Goal: Task Accomplishment & Management: Use online tool/utility

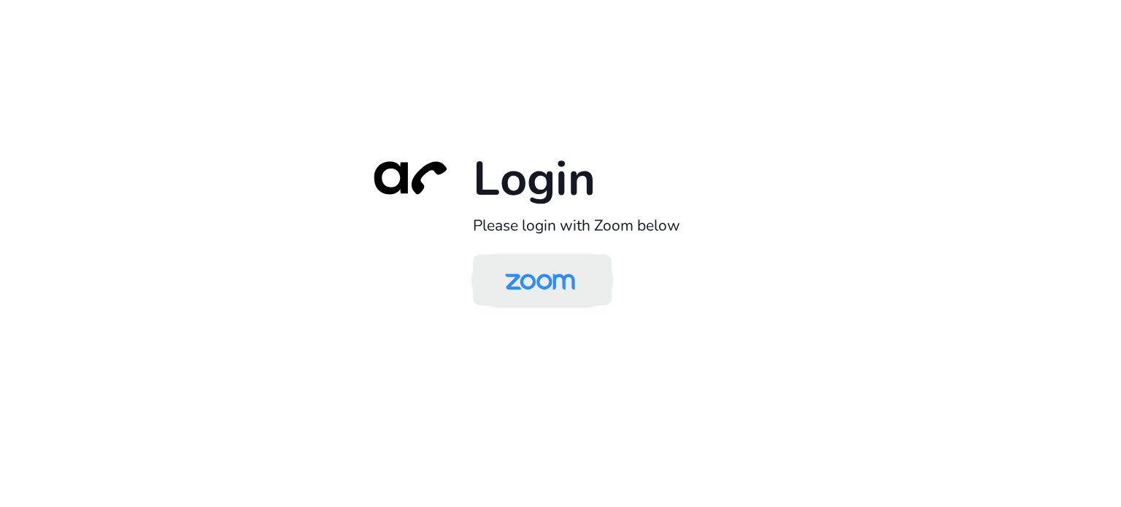
click at [556, 269] on img at bounding box center [540, 281] width 101 height 47
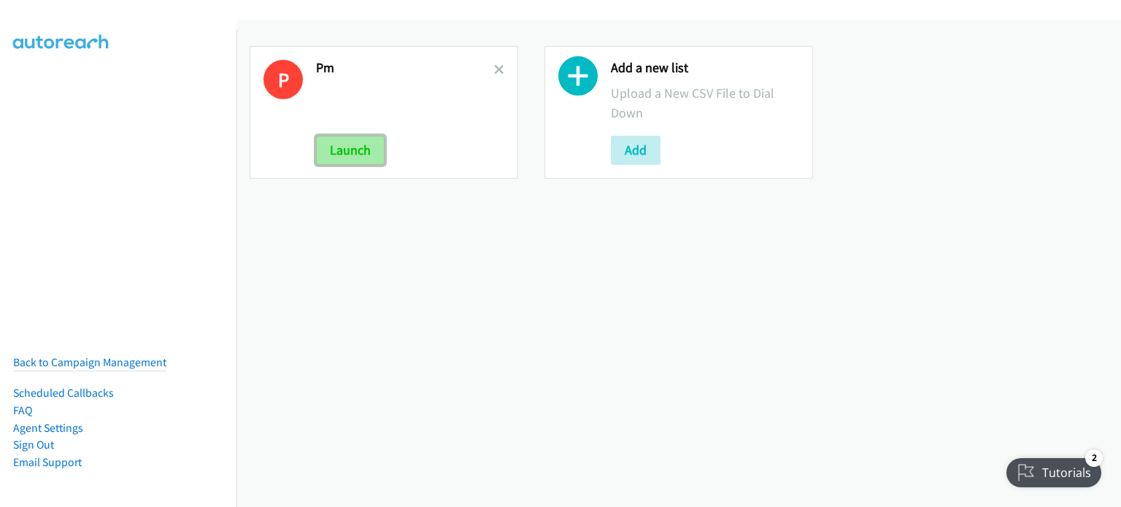
click at [359, 148] on button "Launch" at bounding box center [350, 150] width 69 height 29
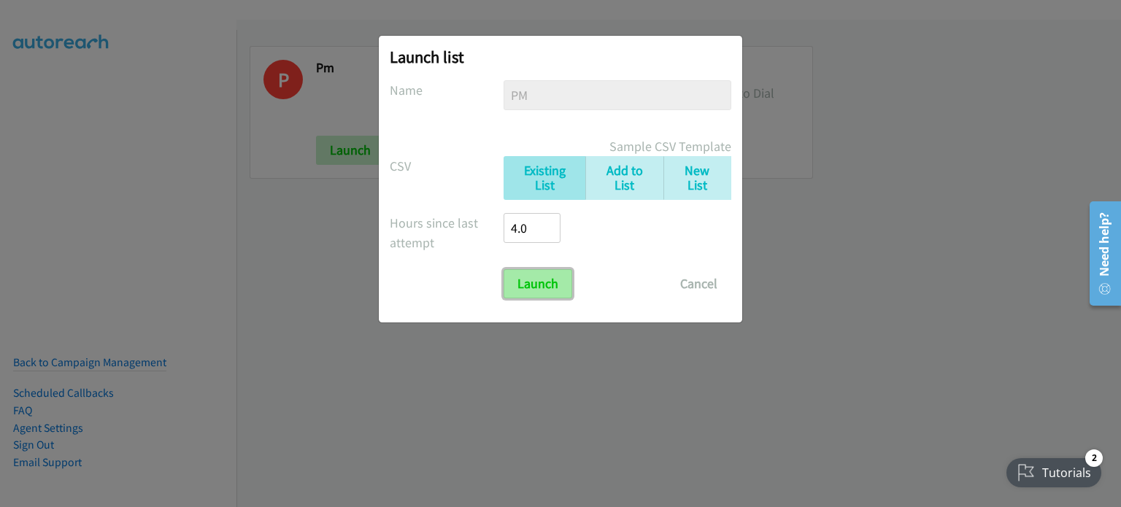
click at [557, 283] on input "Launch" at bounding box center [538, 283] width 69 height 29
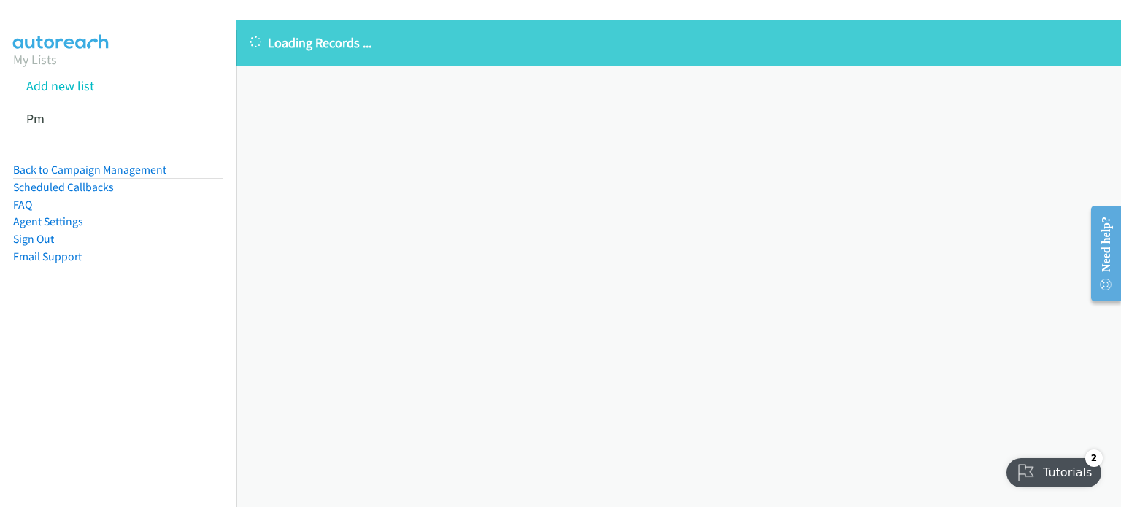
click at [168, 364] on nav "My Lists Add new list Pm Back to Campaign Management Scheduled Callbacks FAQ Ag…" at bounding box center [118, 283] width 237 height 507
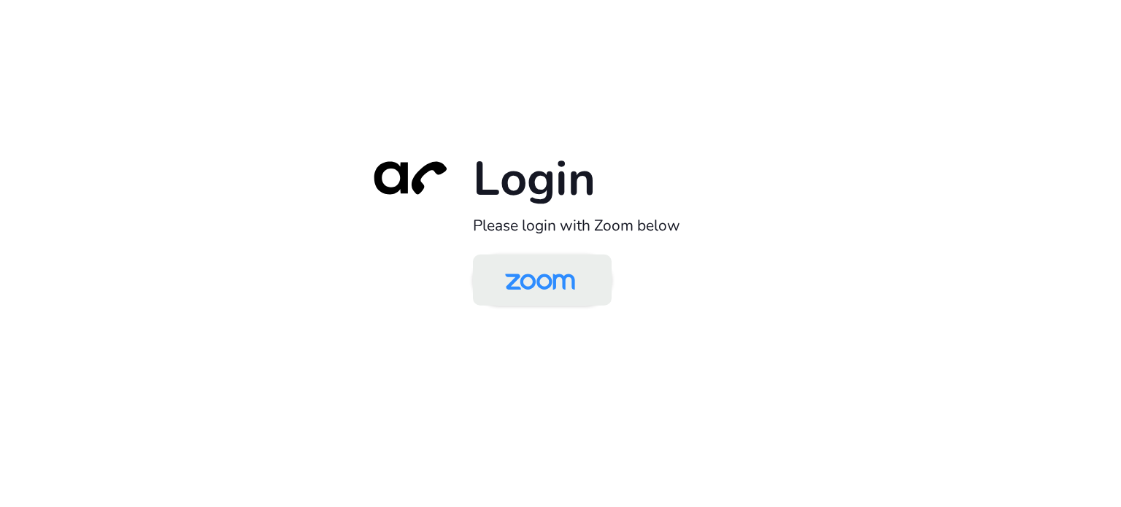
click at [531, 271] on img at bounding box center [540, 281] width 101 height 47
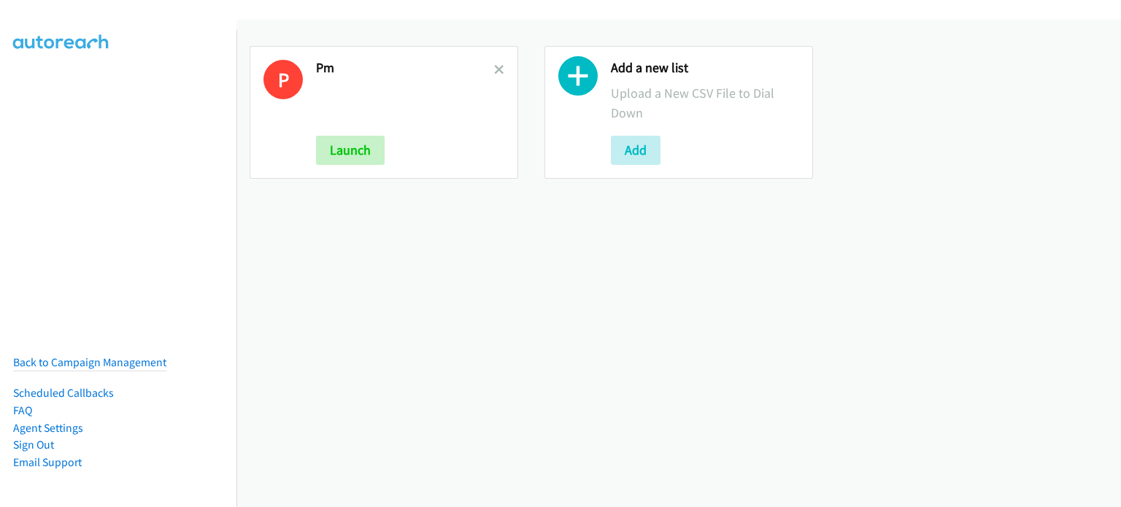
click at [502, 68] on div "P Pm Launch" at bounding box center [384, 112] width 269 height 133
click at [496, 69] on icon at bounding box center [499, 71] width 10 height 10
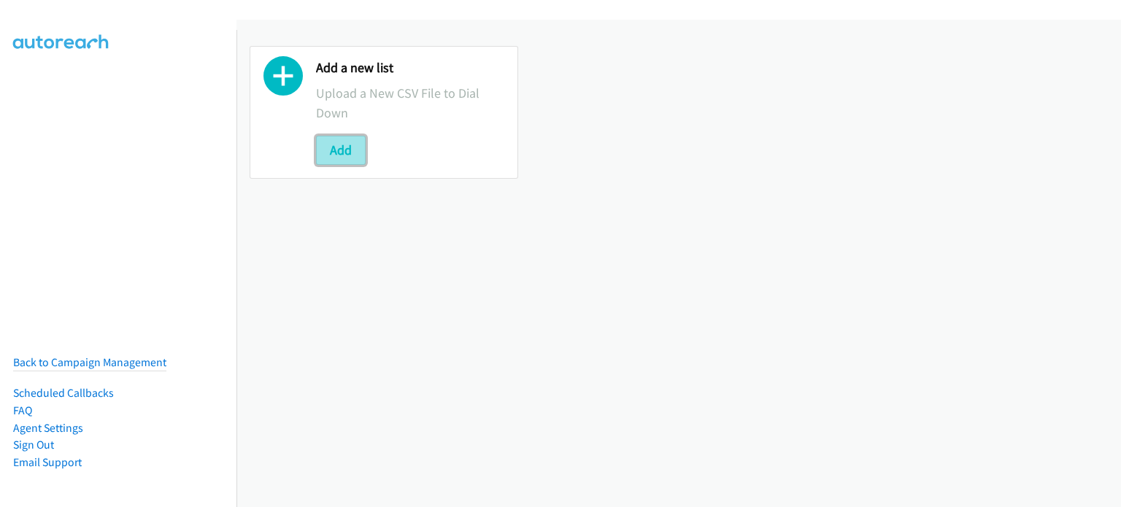
click at [345, 147] on button "Add" at bounding box center [341, 150] width 50 height 29
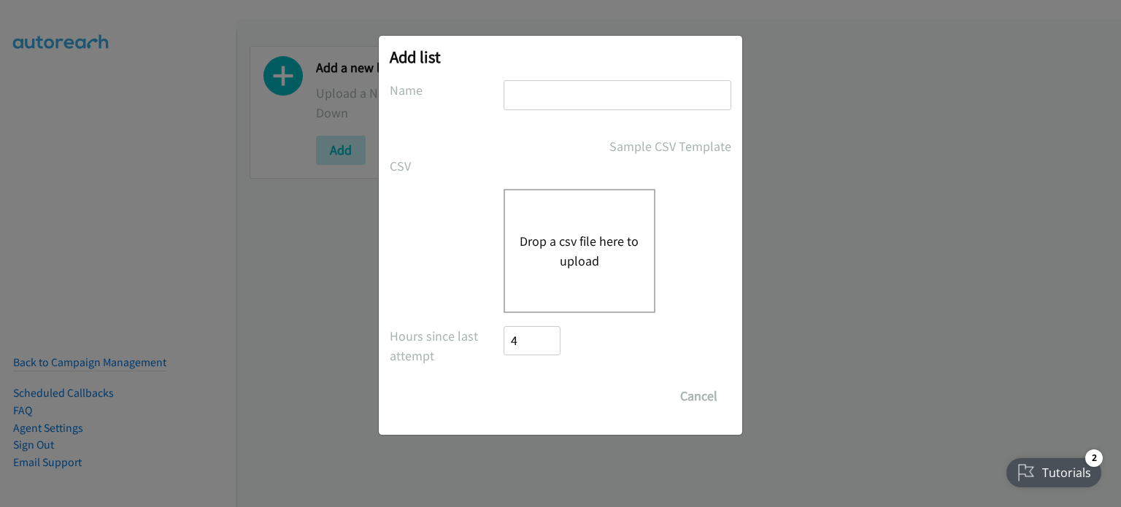
click at [575, 239] on button "Drop a csv file here to upload" at bounding box center [580, 250] width 120 height 39
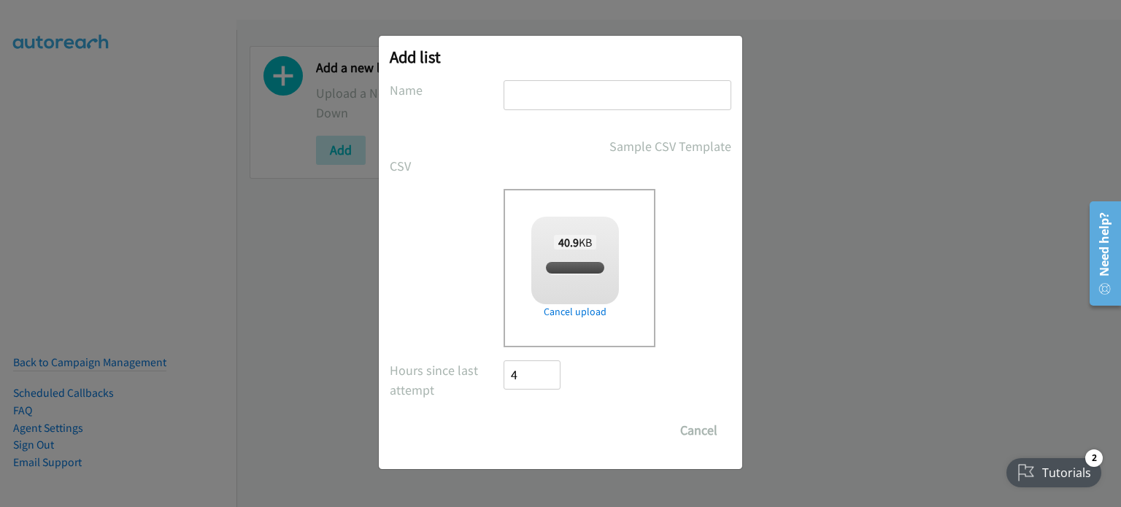
click at [613, 87] on input "text" at bounding box center [618, 95] width 228 height 30
checkbox input "true"
type input "PM"
click at [551, 430] on input "Save List" at bounding box center [542, 430] width 77 height 29
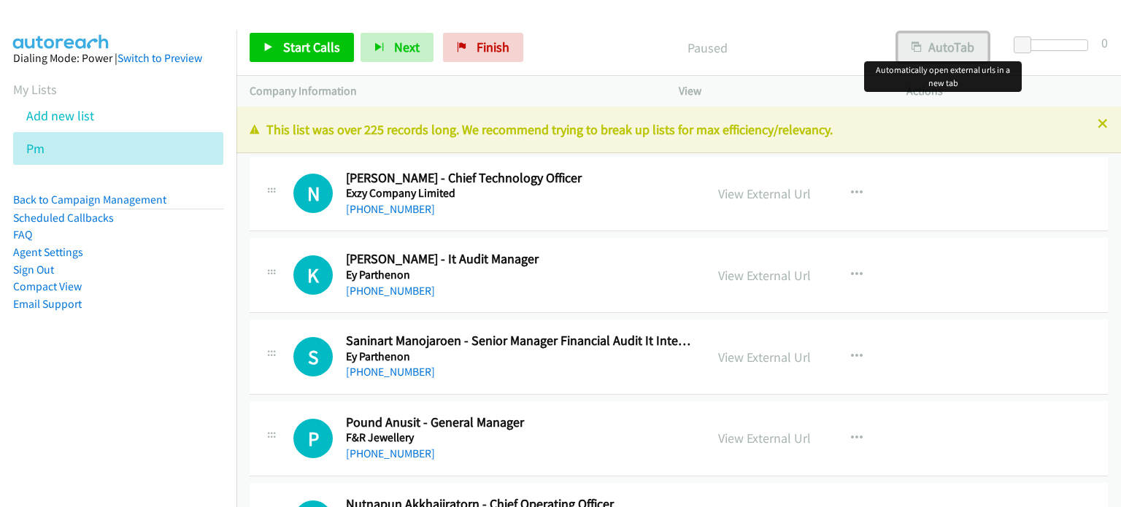
click at [962, 40] on button "AutoTab" at bounding box center [943, 47] width 91 height 29
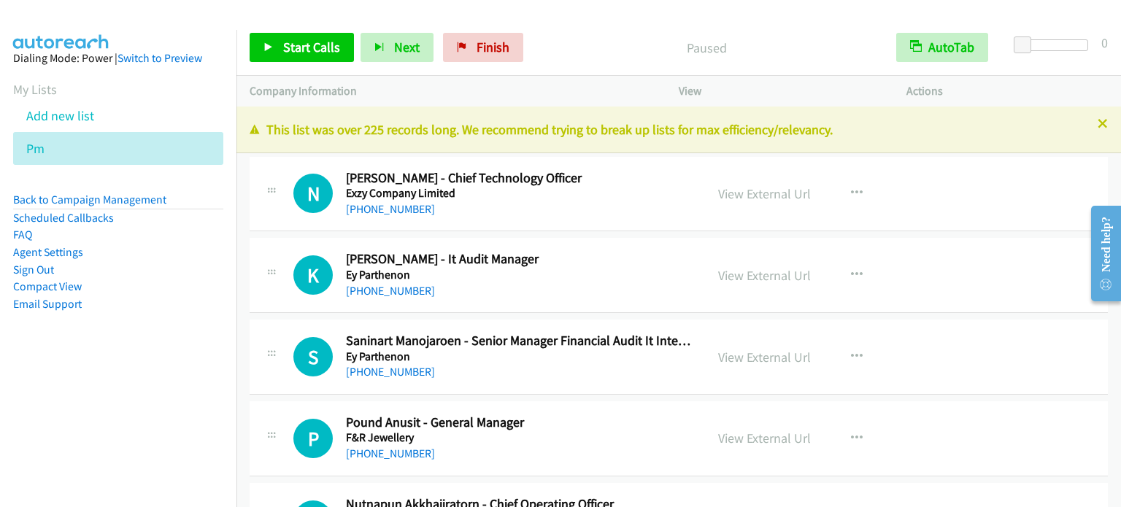
drag, startPoint x: 93, startPoint y: 388, endPoint x: 279, endPoint y: 221, distance: 249.7
click at [94, 388] on nav "Dialing Mode: Power | Switch to Preview My Lists Add new list Pm Back to Campai…" at bounding box center [118, 283] width 237 height 507
click at [757, 196] on link "View External Url" at bounding box center [764, 193] width 93 height 17
click at [334, 48] on span "Start Calls" at bounding box center [311, 47] width 57 height 17
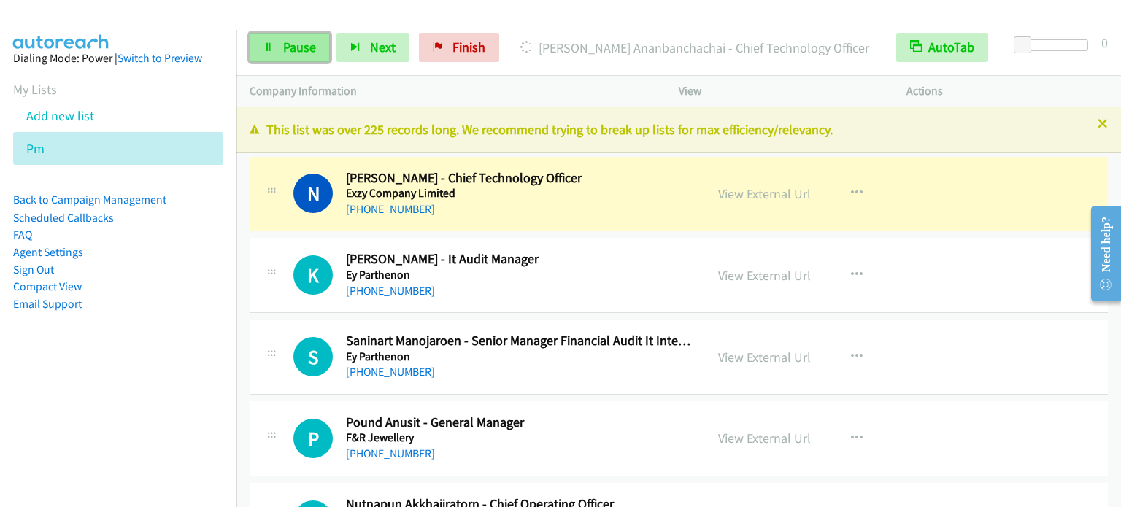
click at [275, 50] on link "Pause" at bounding box center [290, 47] width 80 height 29
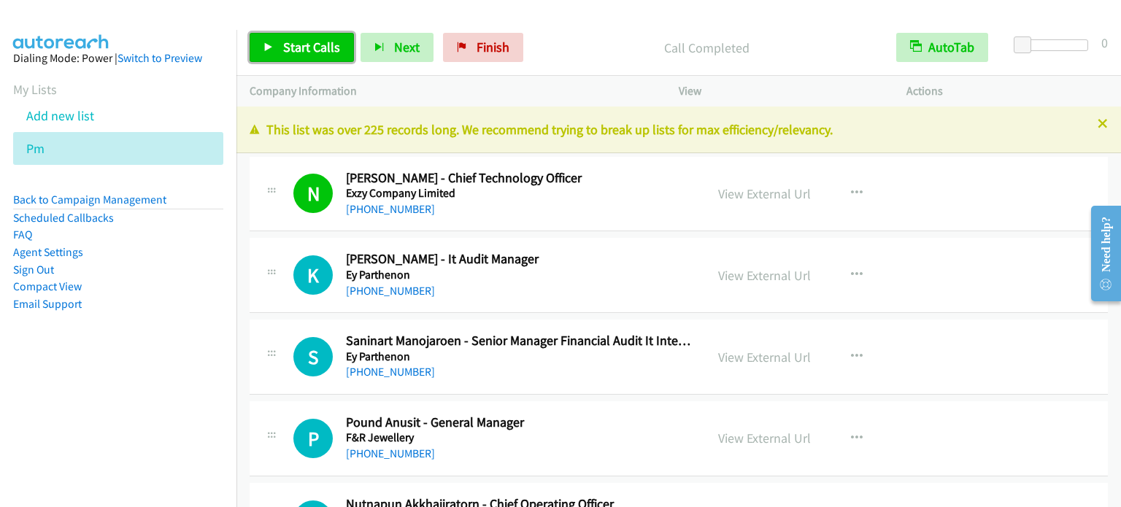
click at [310, 45] on span "Start Calls" at bounding box center [311, 47] width 57 height 17
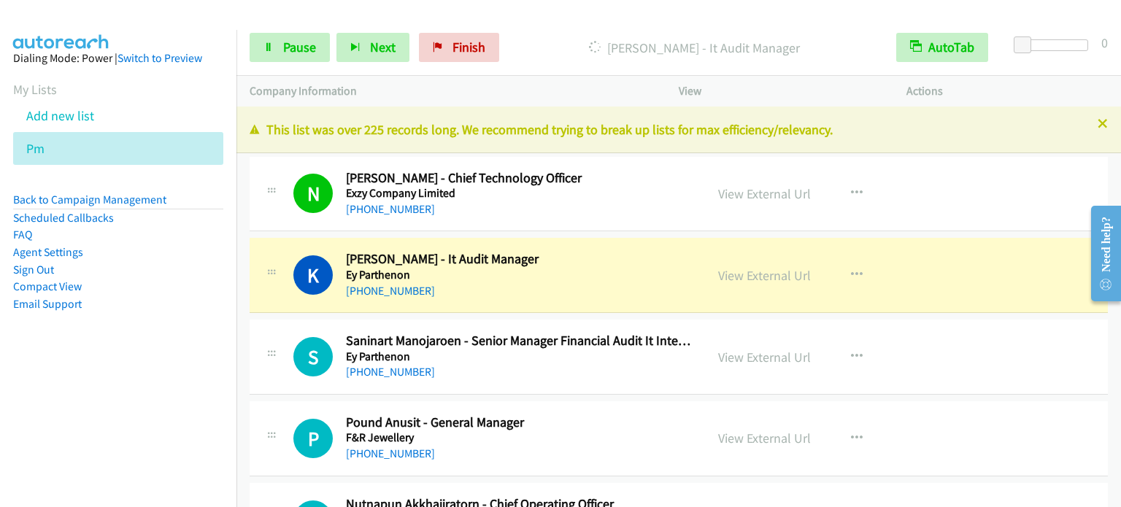
drag, startPoint x: 149, startPoint y: 367, endPoint x: 378, endPoint y: 0, distance: 432.9
click at [152, 368] on aside "Dialing Mode: Power | Switch to Preview My Lists Add new list Pm Back to Campai…" at bounding box center [118, 204] width 237 height 349
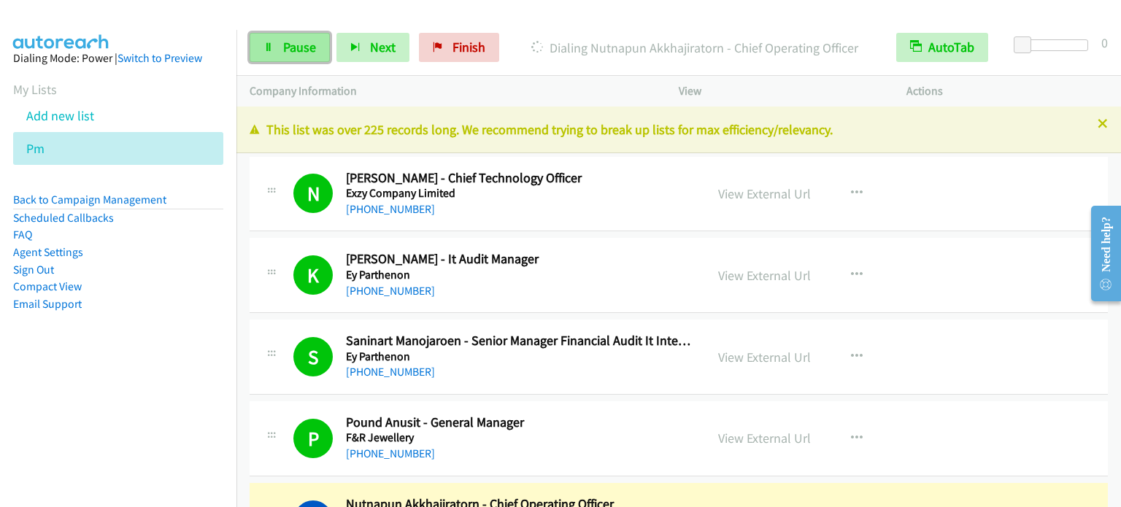
click at [292, 55] on link "Pause" at bounding box center [290, 47] width 80 height 29
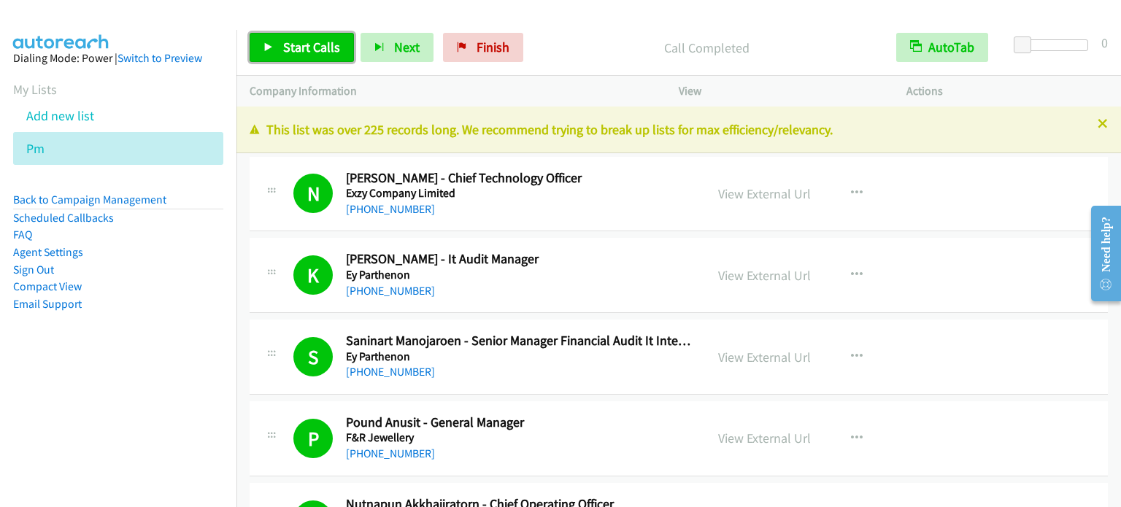
click at [310, 46] on span "Start Calls" at bounding box center [311, 47] width 57 height 17
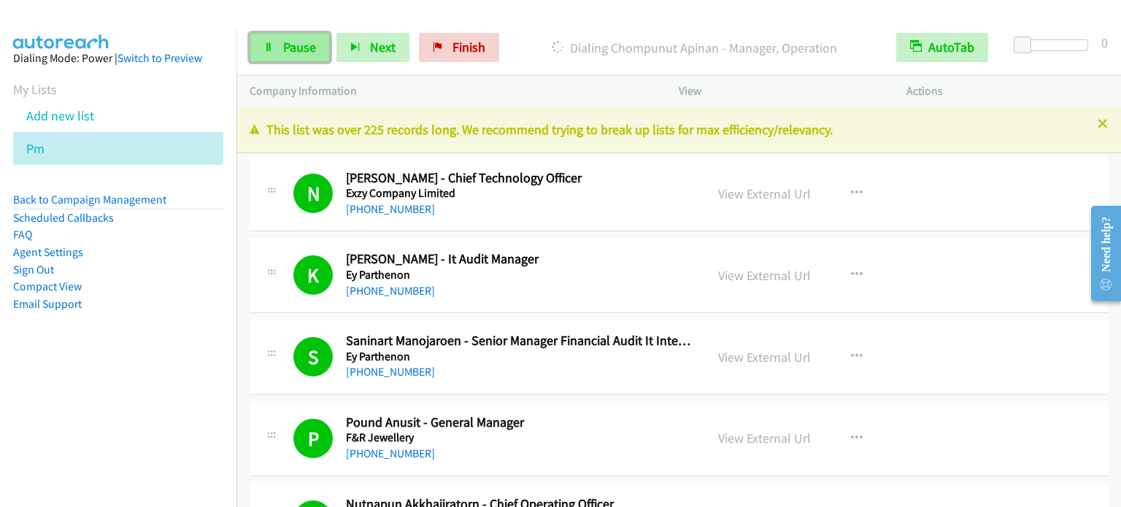
click at [301, 35] on link "Pause" at bounding box center [290, 47] width 80 height 29
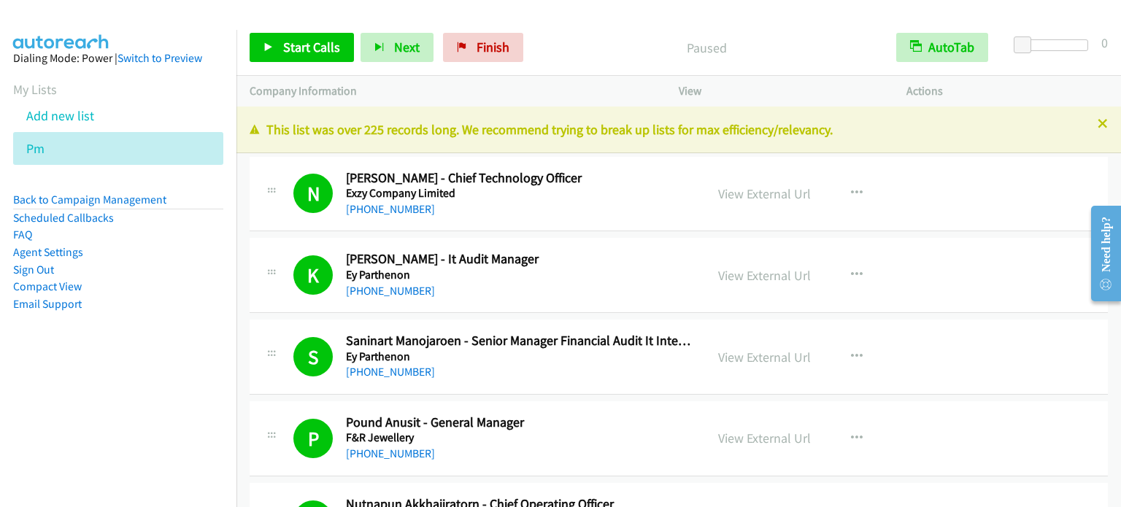
click at [53, 377] on aside "Dialing Mode: Power | Switch to Preview My Lists Add new list Pm Back to Campai…" at bounding box center [118, 204] width 237 height 349
drag, startPoint x: 190, startPoint y: 350, endPoint x: 788, endPoint y: 42, distance: 673.0
click at [191, 350] on aside "Dialing Mode: Power | Switch to Preview My Lists Add new list Pm Back to Campai…" at bounding box center [118, 204] width 237 height 349
click at [834, 38] on p "Paused" at bounding box center [706, 48] width 327 height 20
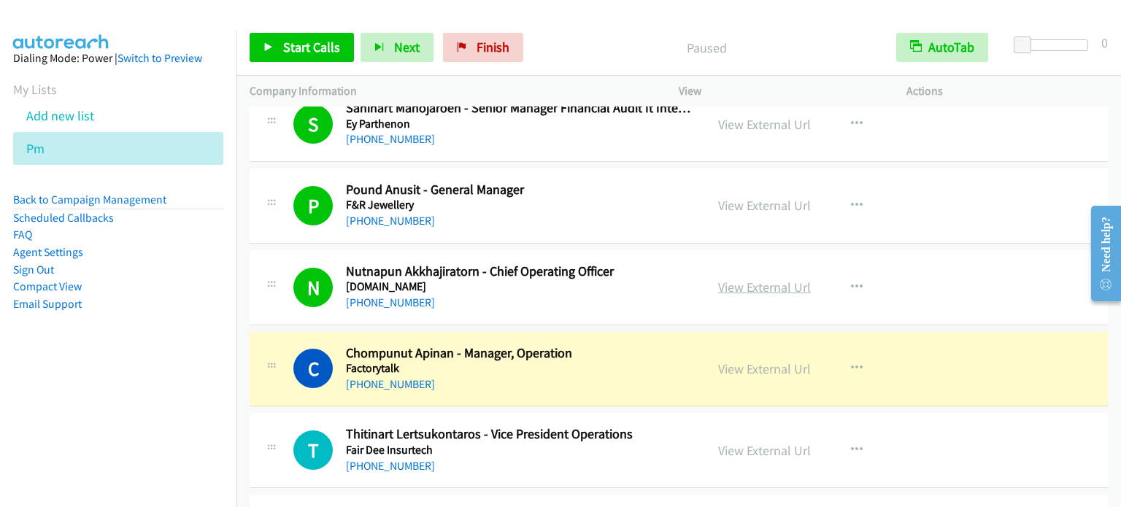
click at [775, 285] on link "View External Url" at bounding box center [764, 287] width 93 height 17
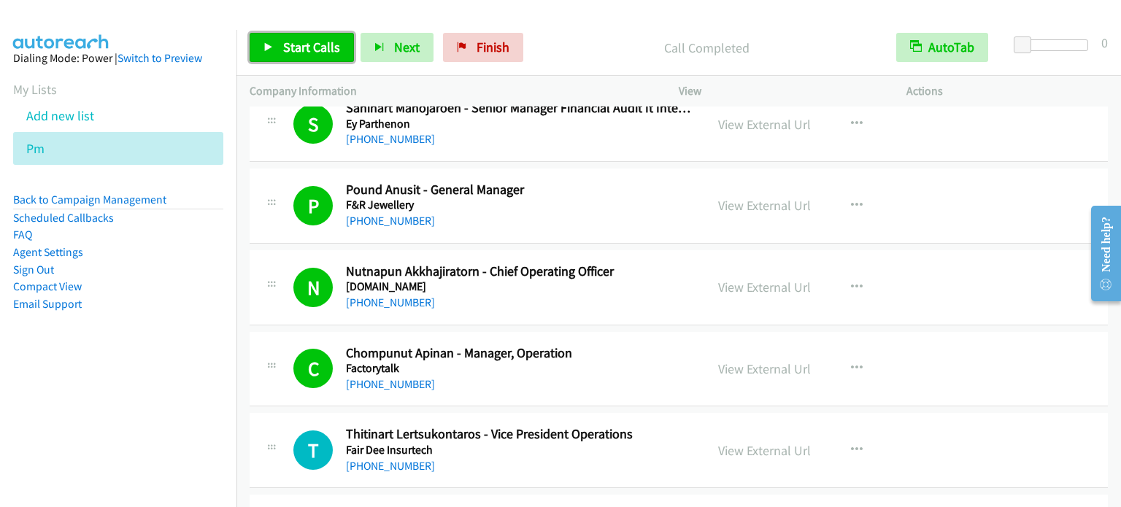
click at [304, 51] on span "Start Calls" at bounding box center [311, 47] width 57 height 17
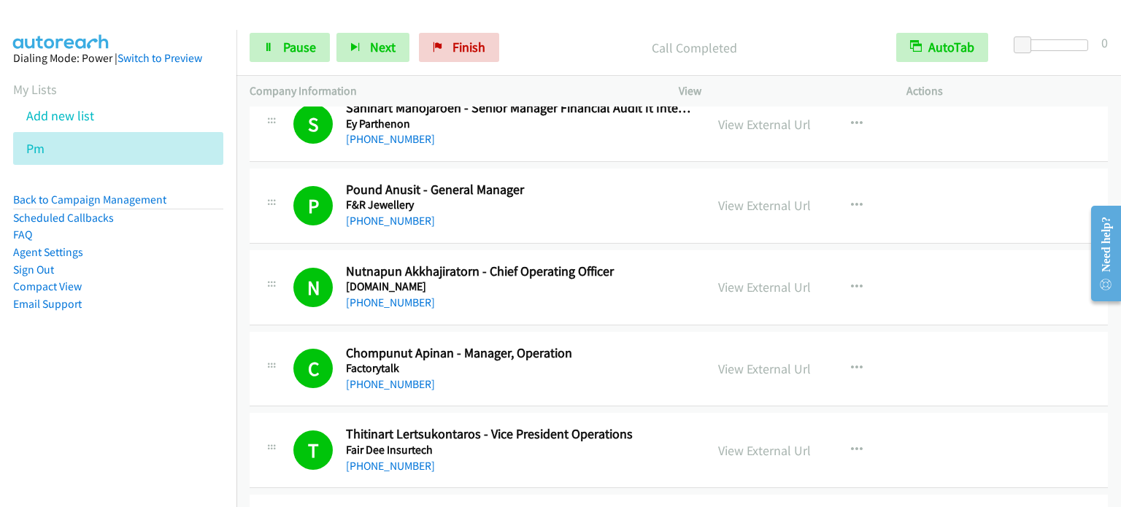
click at [168, 334] on aside "Dialing Mode: Power | Switch to Preview My Lists Add new list Pm Back to Campai…" at bounding box center [118, 204] width 237 height 349
click at [277, 49] on link "Pause" at bounding box center [290, 47] width 80 height 29
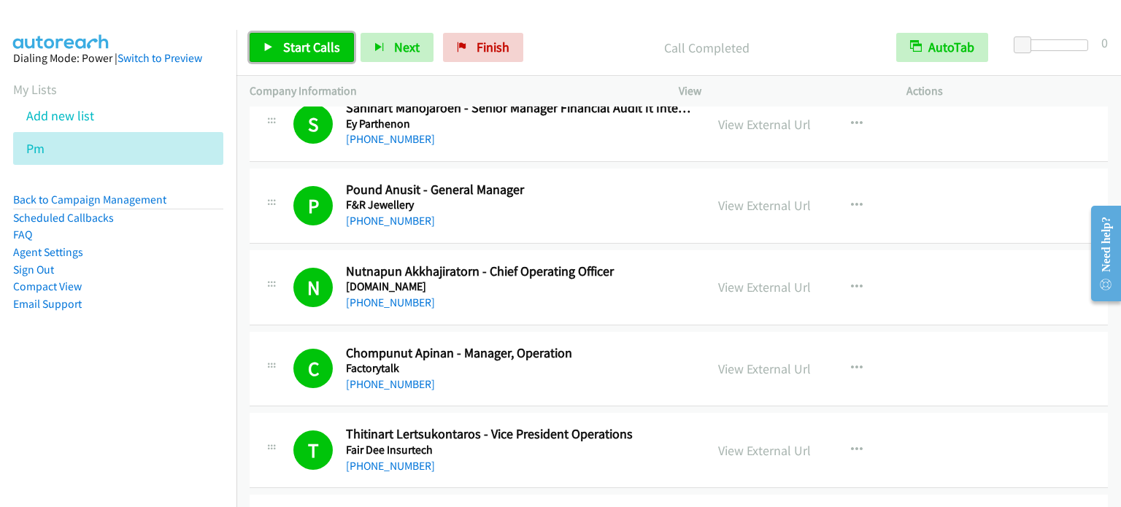
click at [330, 43] on span "Start Calls" at bounding box center [311, 47] width 57 height 17
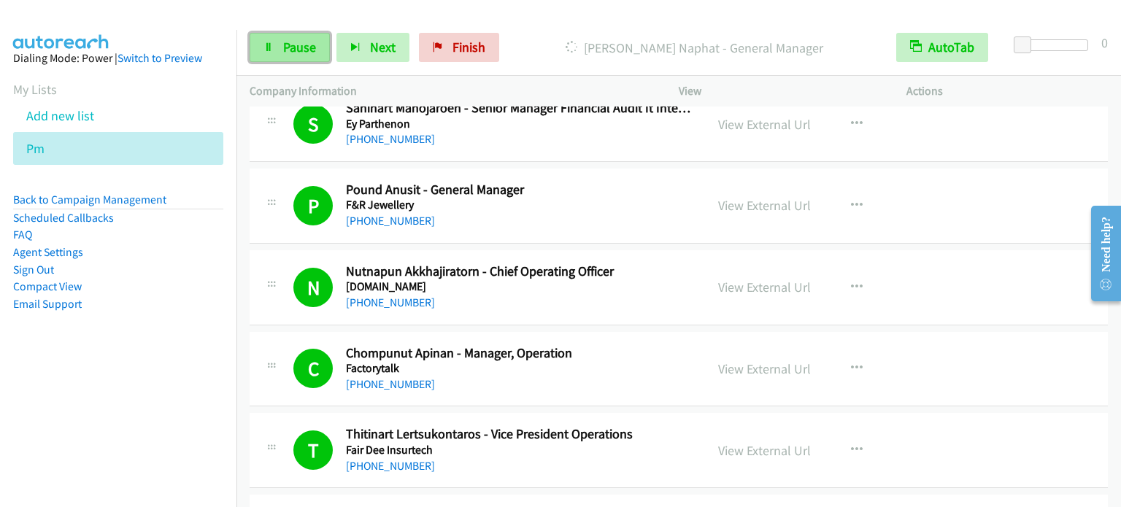
click at [311, 53] on span "Pause" at bounding box center [299, 47] width 33 height 17
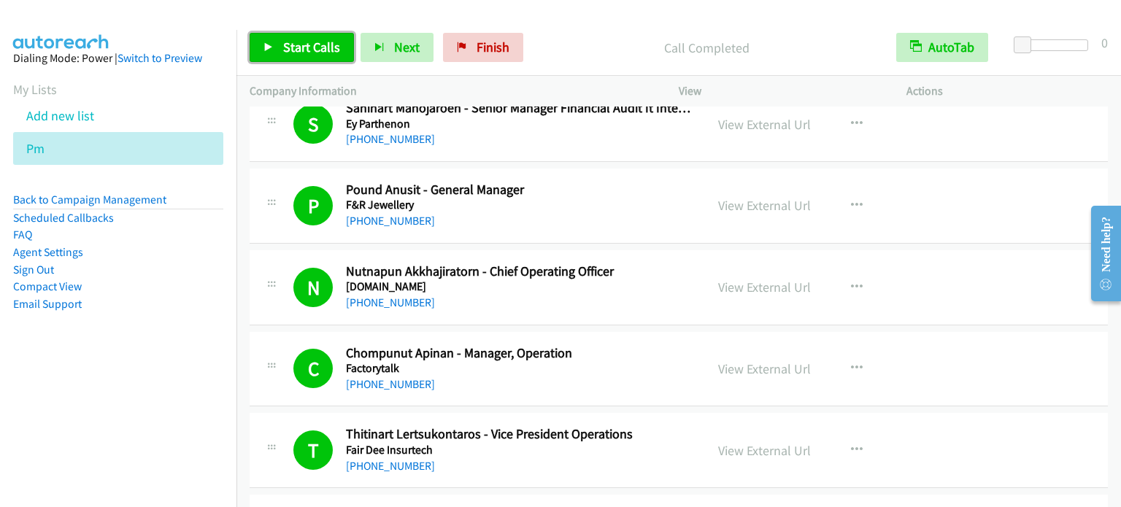
click at [303, 51] on span "Start Calls" at bounding box center [311, 47] width 57 height 17
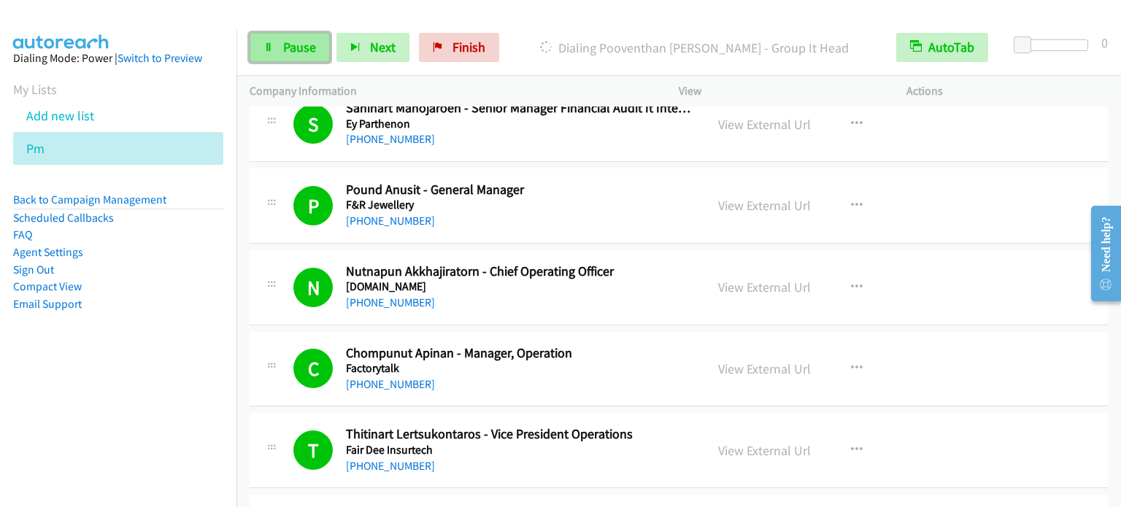
click at [303, 40] on span "Pause" at bounding box center [299, 47] width 33 height 17
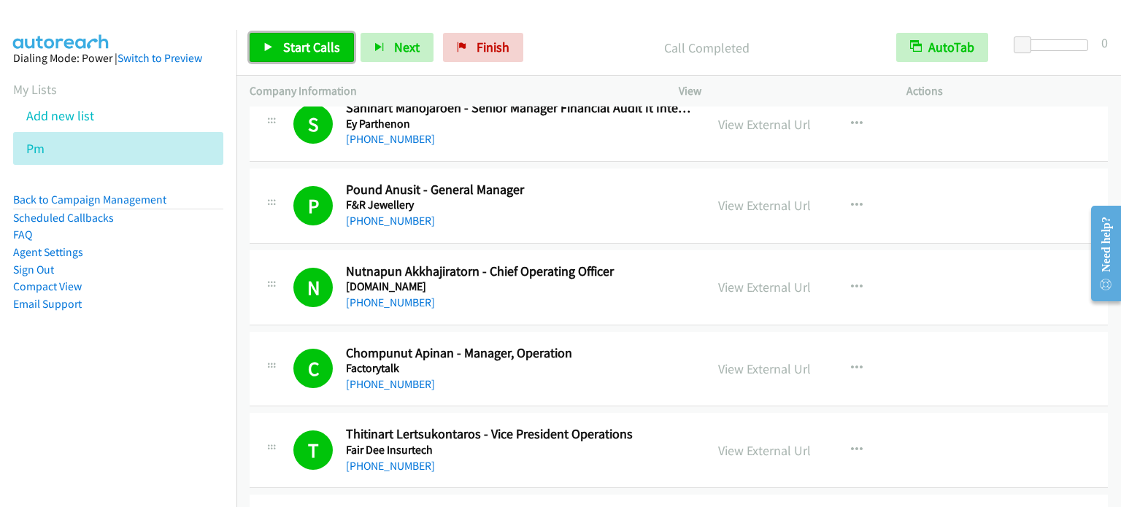
click at [283, 48] on span "Start Calls" at bounding box center [311, 47] width 57 height 17
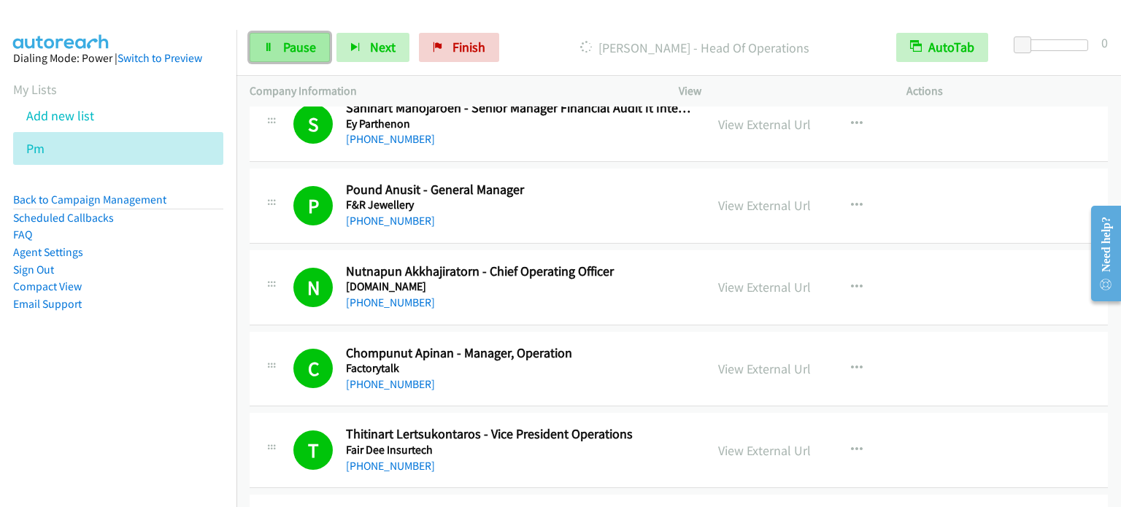
click at [285, 46] on span "Pause" at bounding box center [299, 47] width 33 height 17
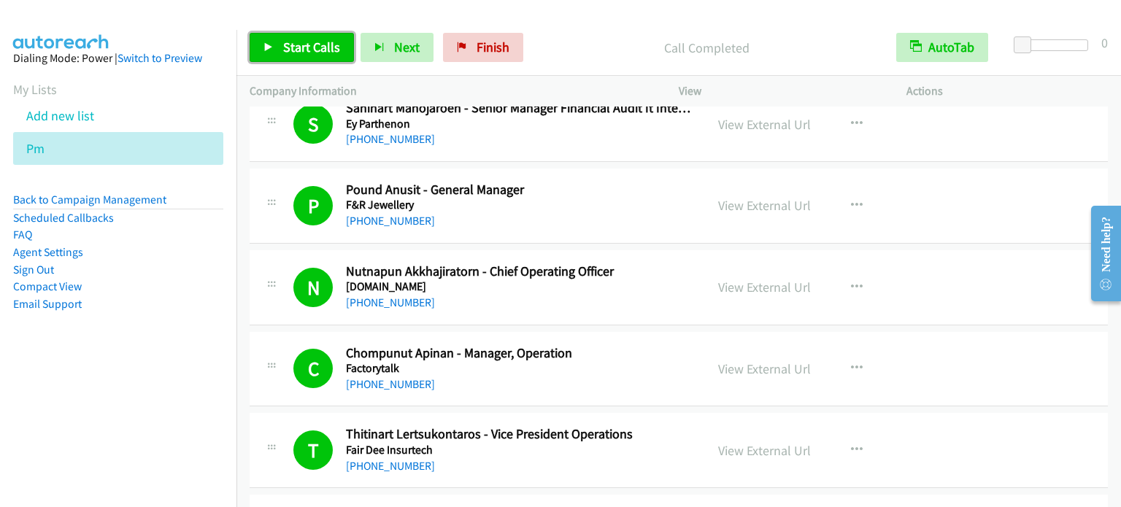
click at [325, 43] on span "Start Calls" at bounding box center [311, 47] width 57 height 17
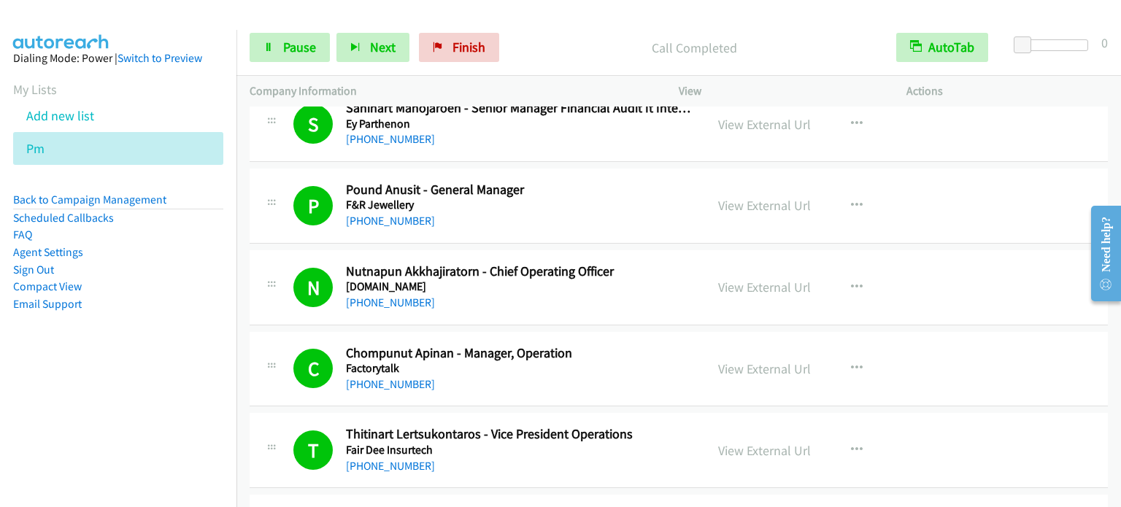
click at [201, 423] on nav "Dialing Mode: Power | Switch to Preview My Lists Add new list Pm Back to Campai…" at bounding box center [118, 283] width 237 height 507
click at [265, 51] on icon at bounding box center [269, 48] width 10 height 10
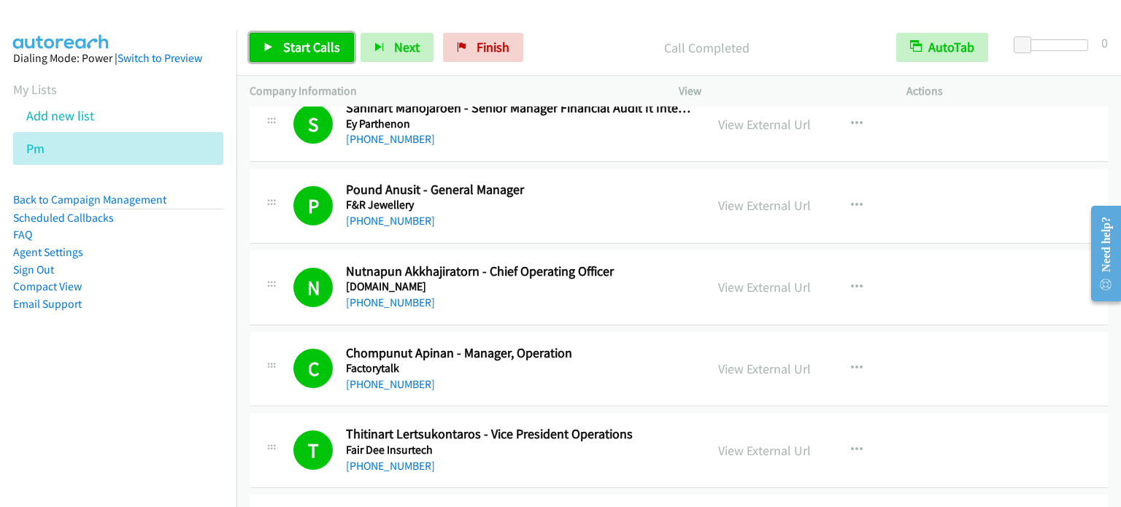
click at [306, 47] on span "Start Calls" at bounding box center [311, 47] width 57 height 17
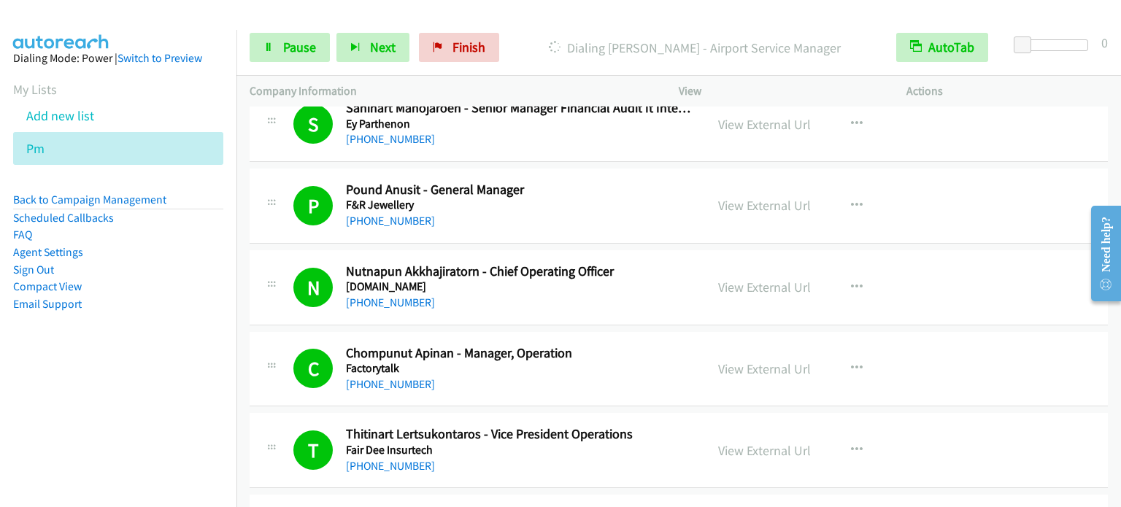
drag, startPoint x: 199, startPoint y: 307, endPoint x: 272, endPoint y: 28, distance: 288.3
click at [199, 308] on li "Email Support" at bounding box center [118, 305] width 210 height 18
click at [296, 39] on span "Pause" at bounding box center [299, 47] width 33 height 17
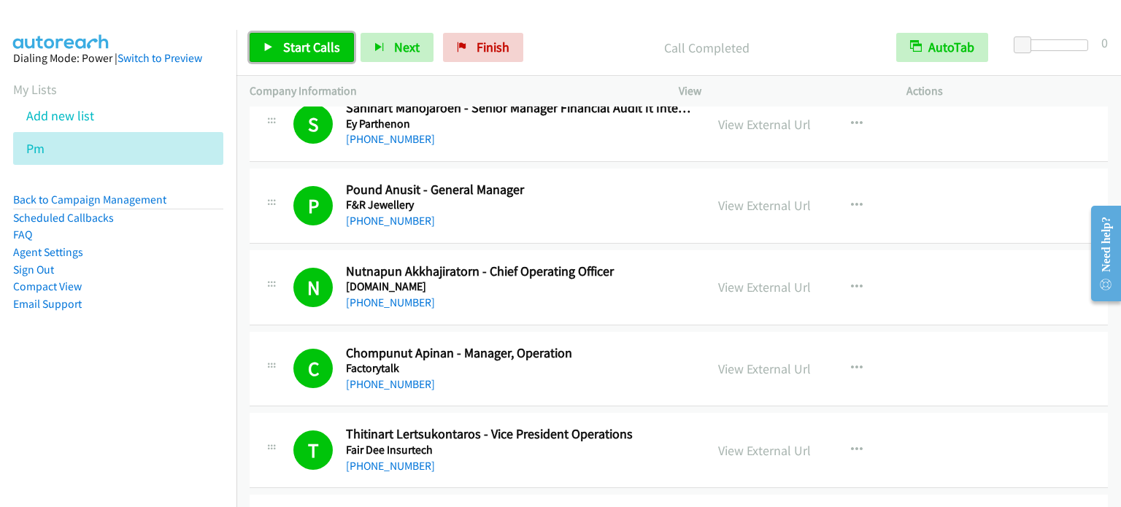
click at [315, 49] on span "Start Calls" at bounding box center [311, 47] width 57 height 17
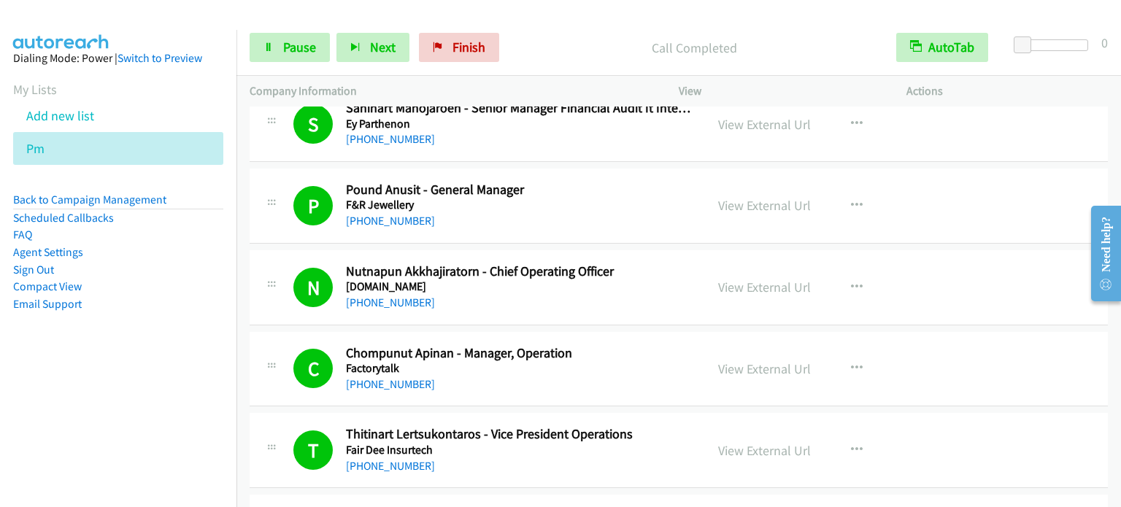
click at [152, 431] on nav "Dialing Mode: Power | Switch to Preview My Lists Add new list Pm Back to Campai…" at bounding box center [118, 283] width 237 height 507
click at [275, 52] on link "Pause" at bounding box center [290, 47] width 80 height 29
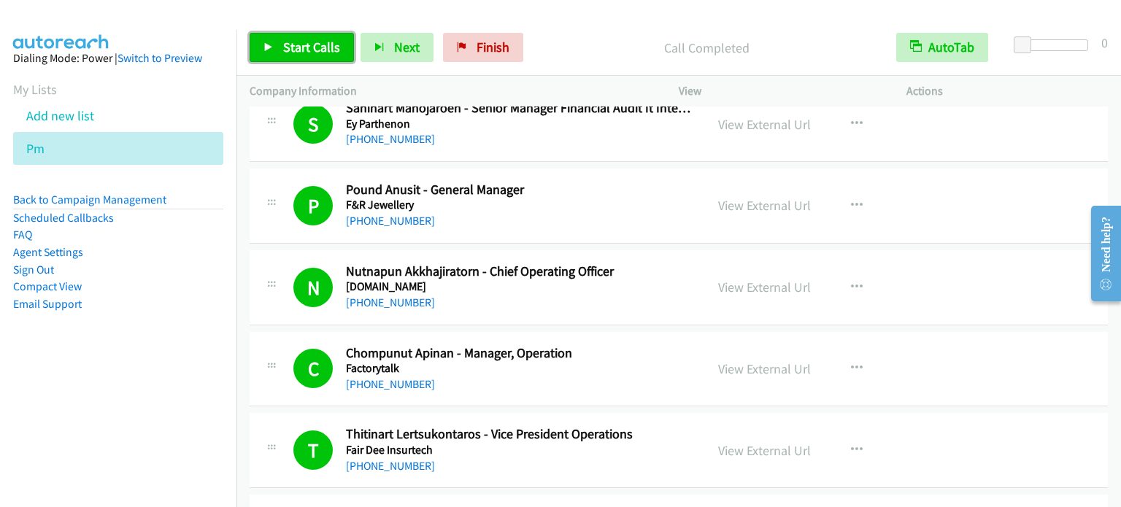
click at [283, 45] on span "Start Calls" at bounding box center [311, 47] width 57 height 17
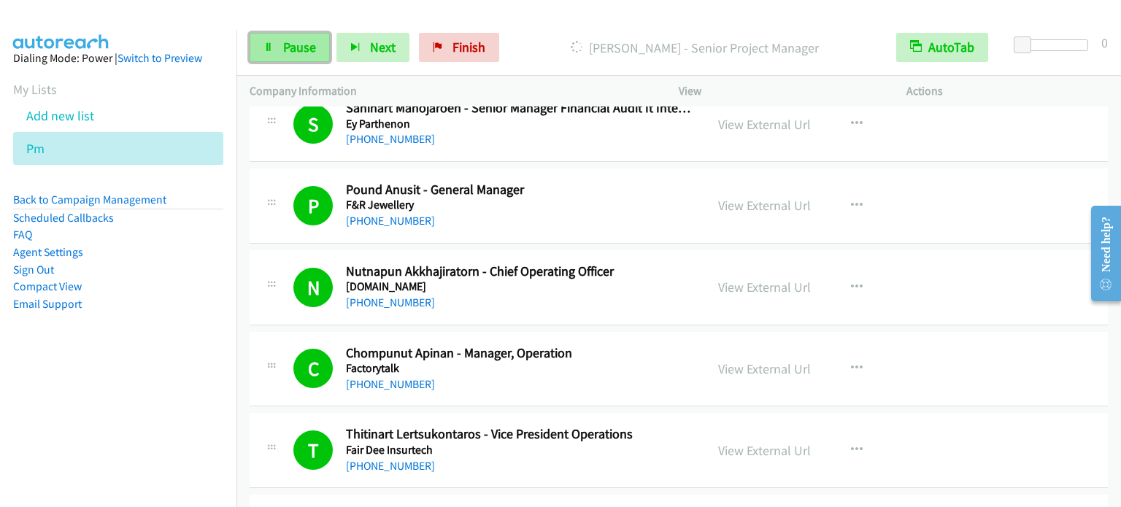
click at [295, 54] on span "Pause" at bounding box center [299, 47] width 33 height 17
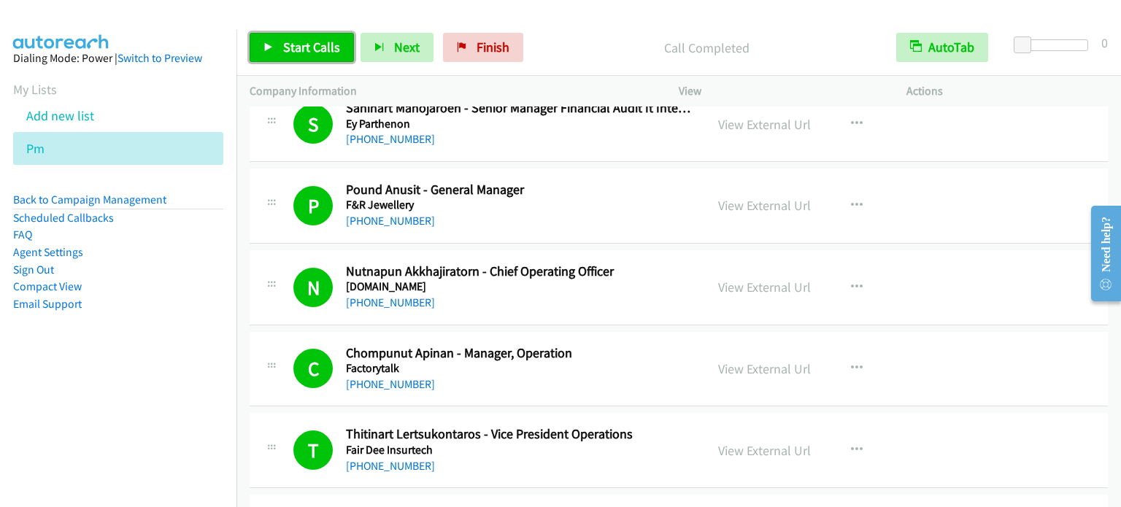
click at [311, 50] on span "Start Calls" at bounding box center [311, 47] width 57 height 17
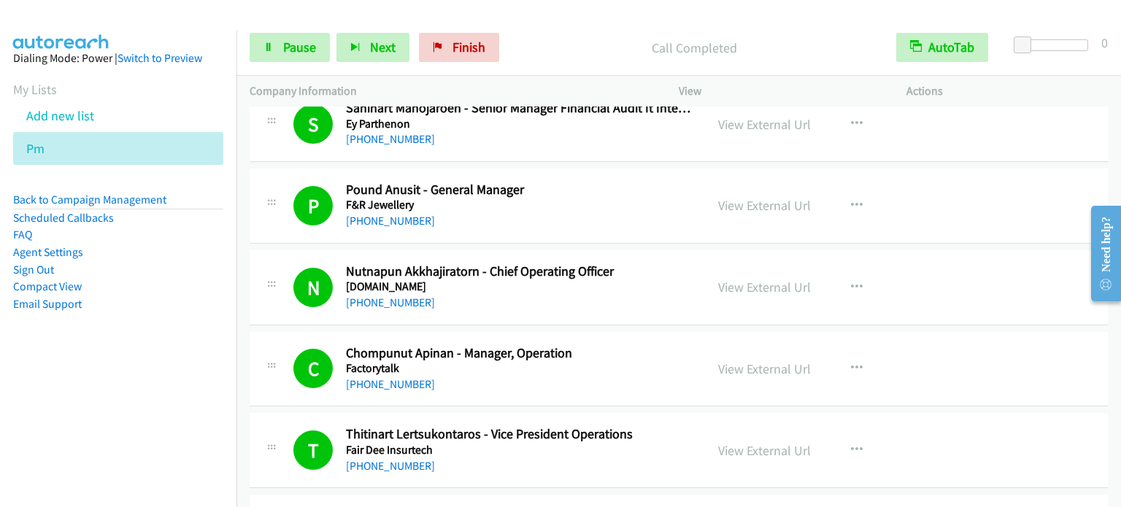
click at [144, 408] on nav "Dialing Mode: Power | Switch to Preview My Lists Add new list Pm Back to Campai…" at bounding box center [118, 283] width 237 height 507
click at [309, 44] on span "Pause" at bounding box center [299, 47] width 33 height 17
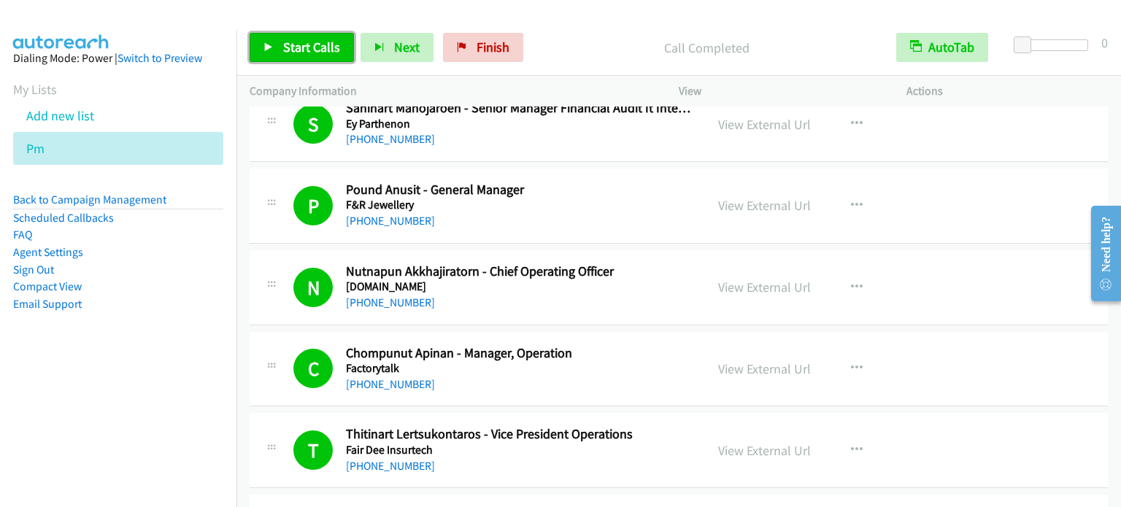
click at [316, 46] on span "Start Calls" at bounding box center [311, 47] width 57 height 17
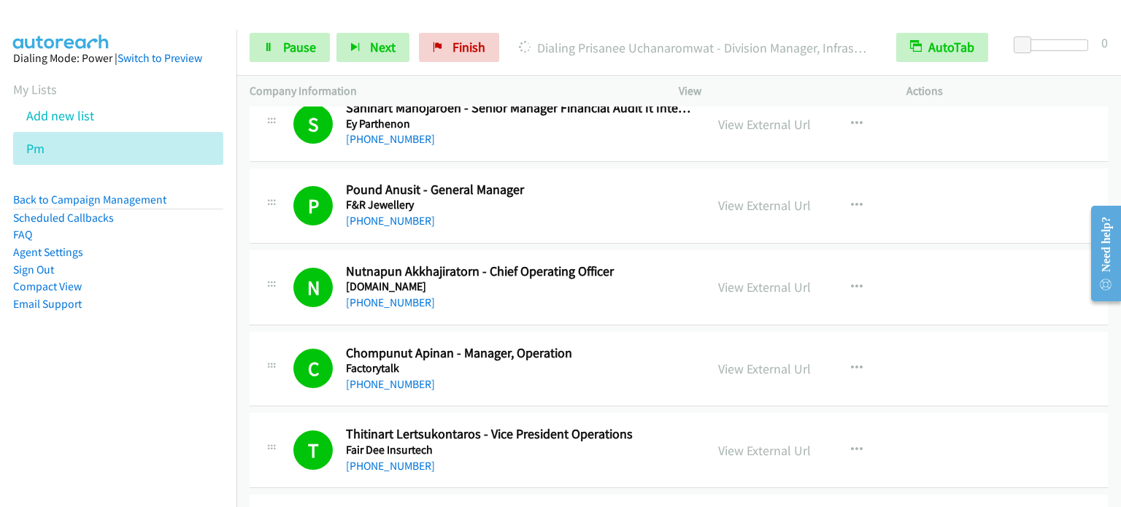
click at [179, 334] on aside "Dialing Mode: Power | Switch to Preview My Lists Add new list Pm Back to Campai…" at bounding box center [118, 204] width 237 height 349
drag, startPoint x: 275, startPoint y: 11, endPoint x: 288, endPoint y: 5, distance: 15.1
click at [277, 11] on div at bounding box center [554, 28] width 1108 height 56
click at [316, 51] on link "Pause" at bounding box center [290, 47] width 80 height 29
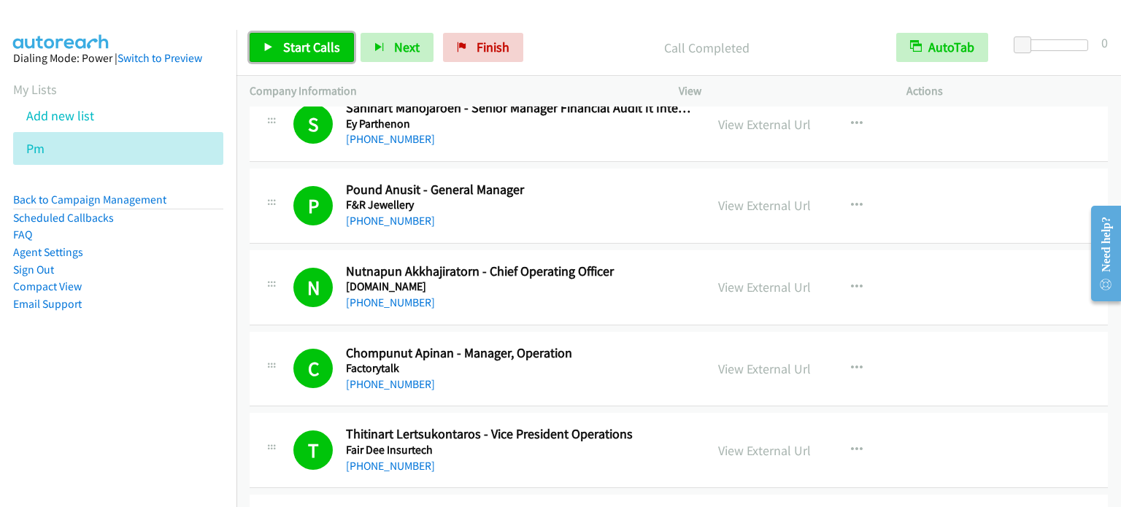
click at [301, 50] on span "Start Calls" at bounding box center [311, 47] width 57 height 17
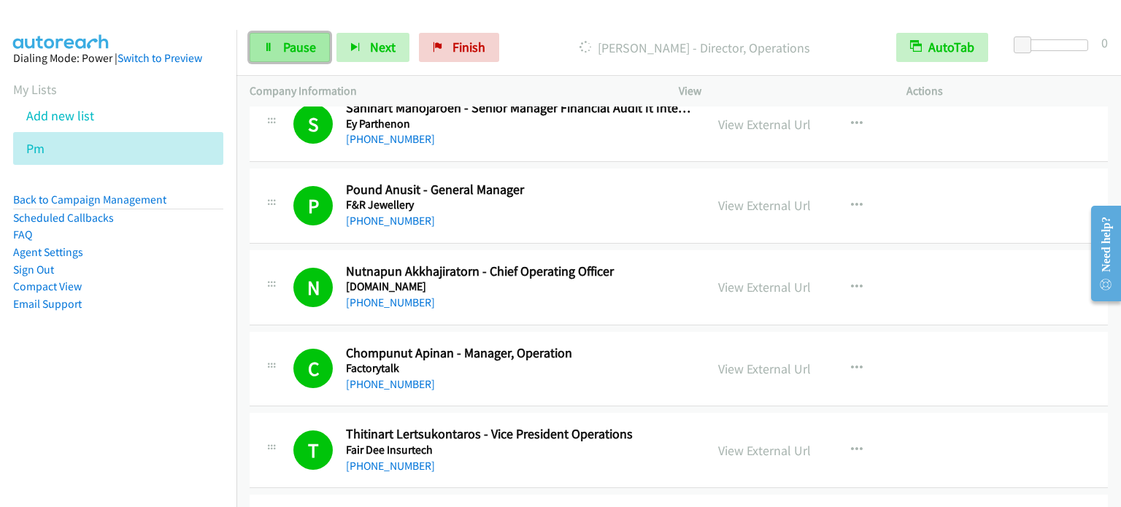
click at [299, 49] on span "Pause" at bounding box center [299, 47] width 33 height 17
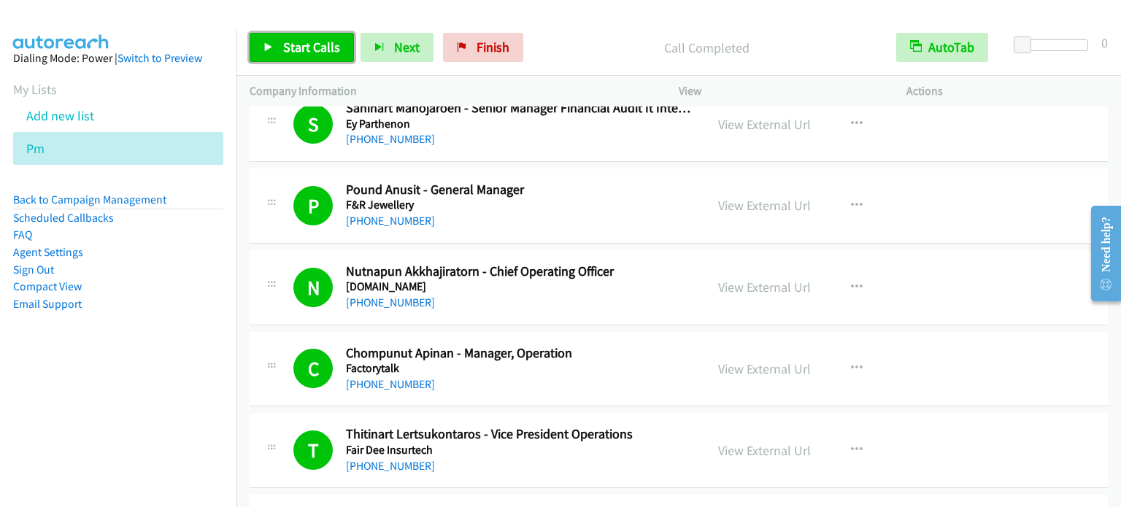
click at [318, 44] on span "Start Calls" at bounding box center [311, 47] width 57 height 17
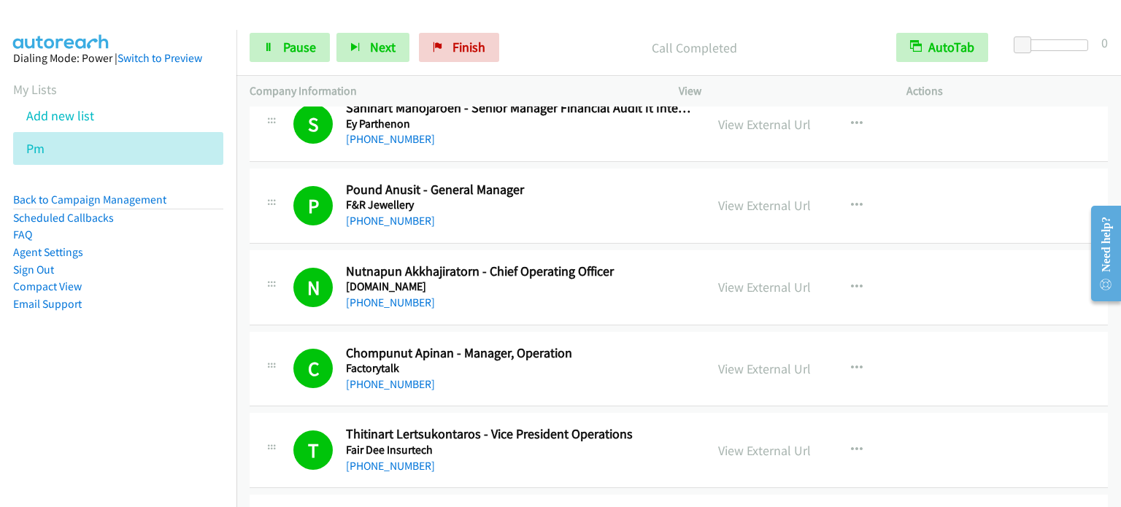
click at [180, 418] on nav "Dialing Mode: Power | Switch to Preview My Lists Add new list Pm Back to Campai…" at bounding box center [118, 283] width 237 height 507
click at [283, 45] on span "Pause" at bounding box center [299, 47] width 33 height 17
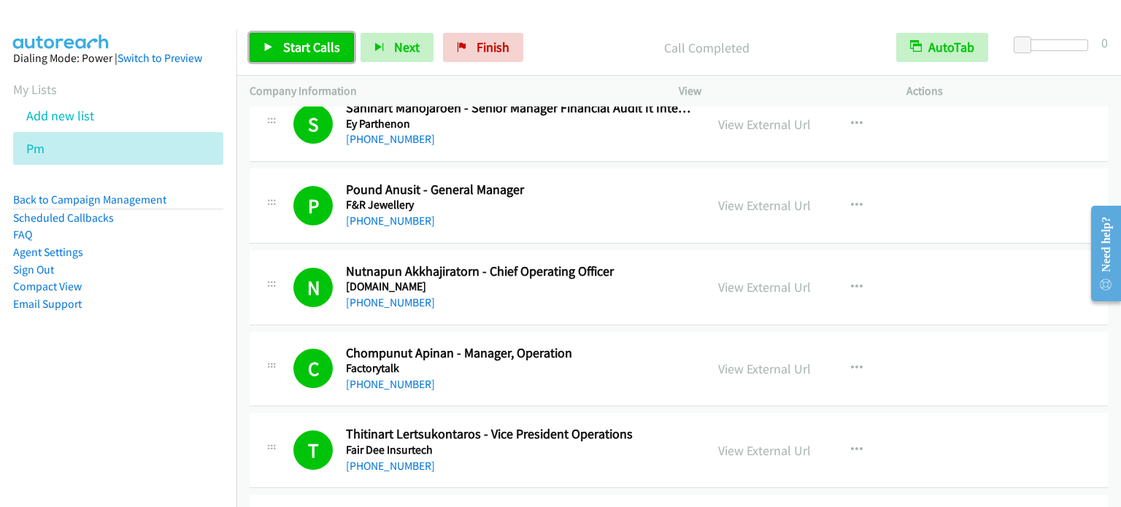
click at [277, 53] on link "Start Calls" at bounding box center [302, 47] width 104 height 29
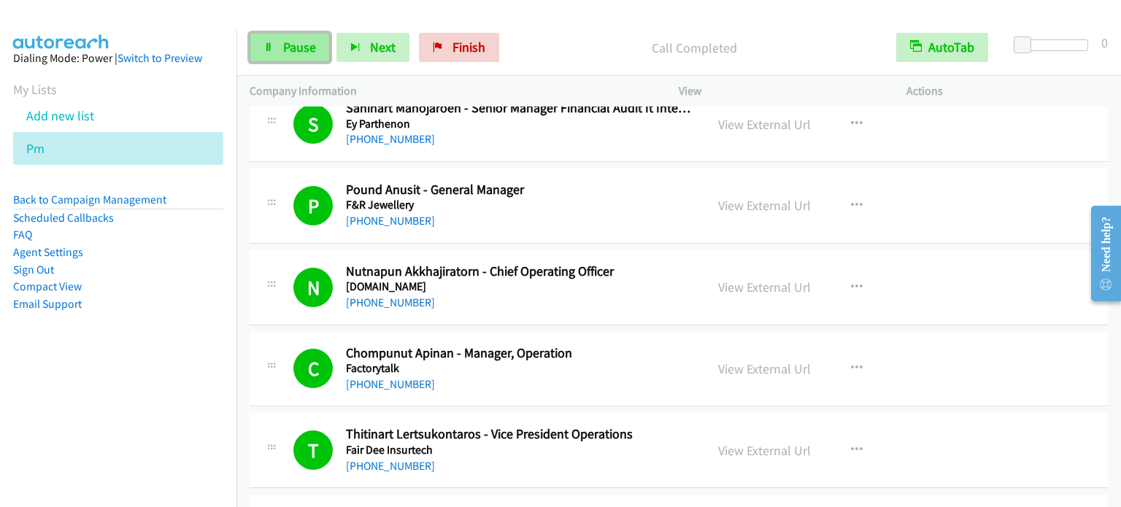
click at [289, 45] on span "Pause" at bounding box center [299, 47] width 33 height 17
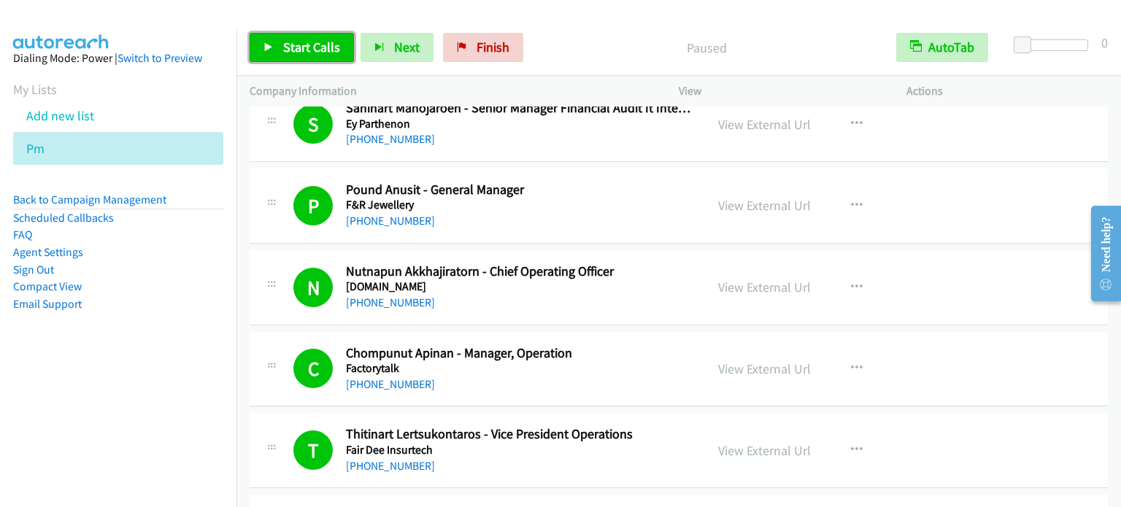
click at [289, 45] on span "Start Calls" at bounding box center [311, 47] width 57 height 17
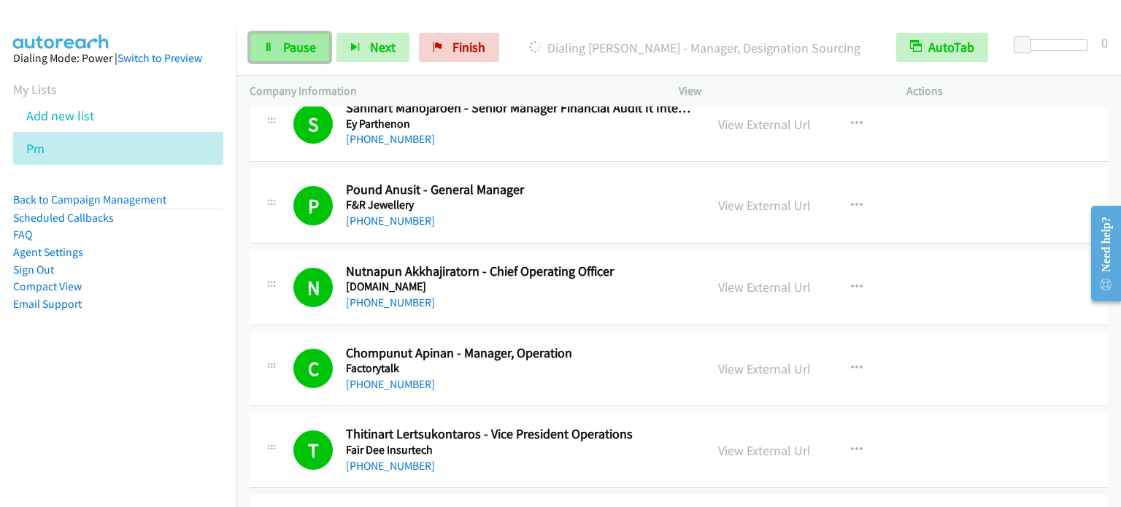
click at [291, 49] on span "Pause" at bounding box center [299, 47] width 33 height 17
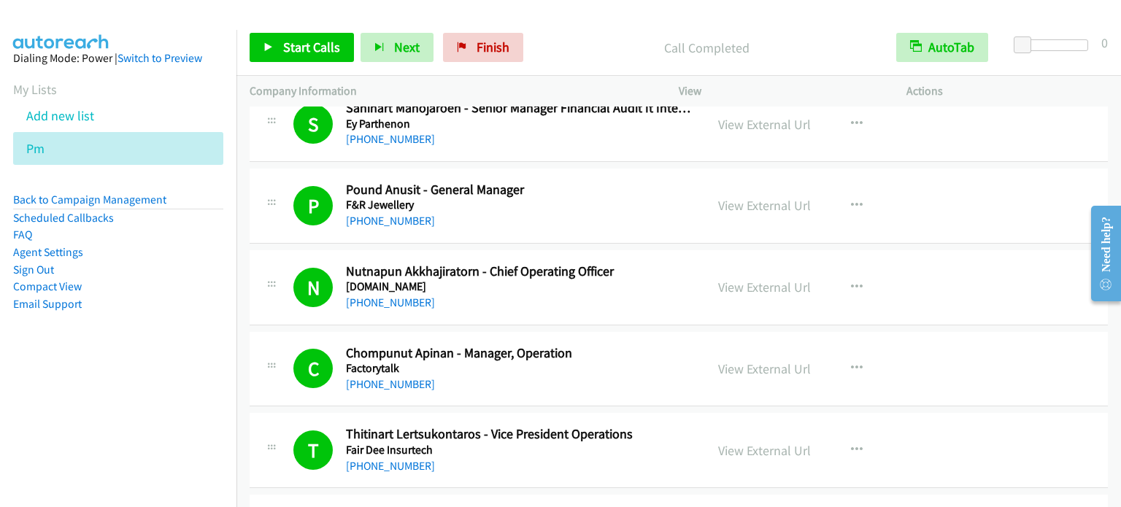
drag, startPoint x: 204, startPoint y: 307, endPoint x: 208, endPoint y: 286, distance: 20.8
click at [204, 307] on li "Email Support" at bounding box center [118, 305] width 210 height 18
click at [307, 45] on span "Start Calls" at bounding box center [311, 47] width 57 height 17
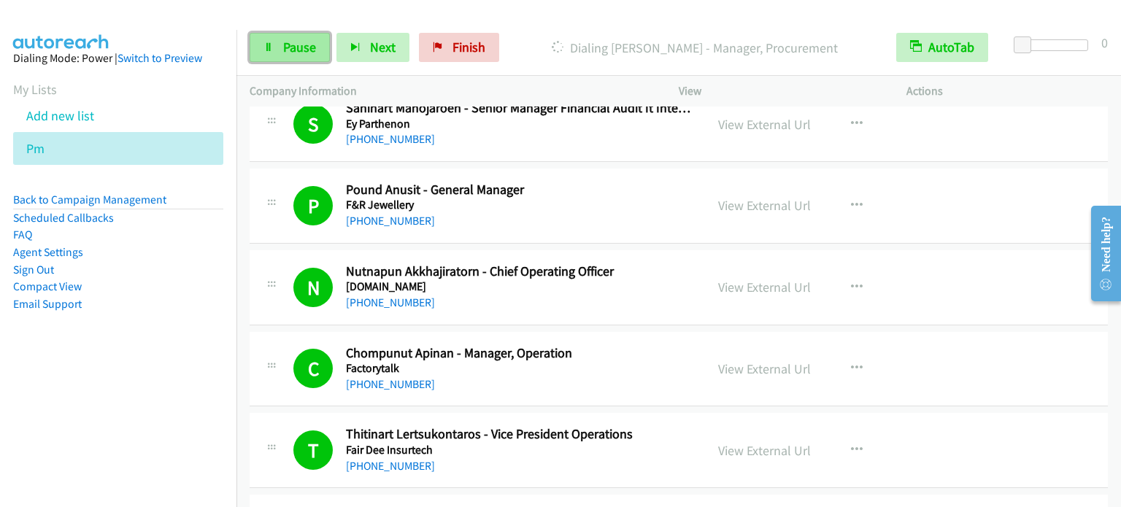
click at [289, 43] on span "Pause" at bounding box center [299, 47] width 33 height 17
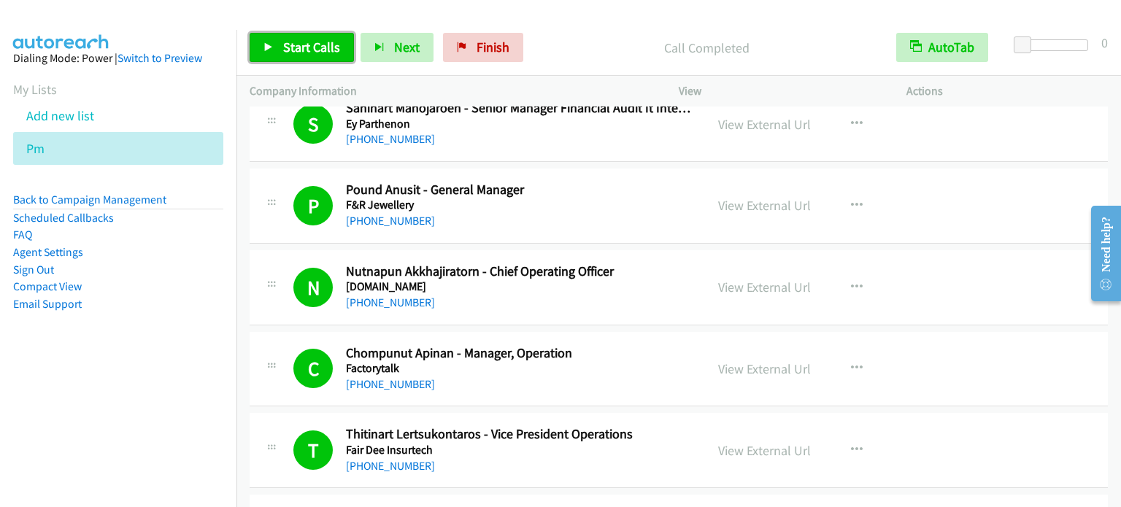
click at [280, 51] on link "Start Calls" at bounding box center [302, 47] width 104 height 29
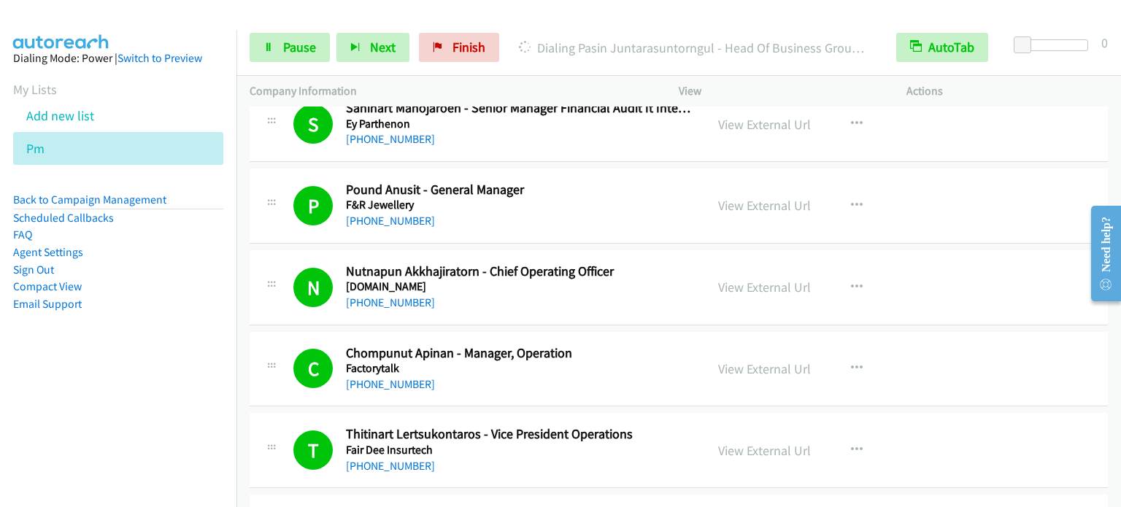
click at [133, 388] on nav "Dialing Mode: Power | Switch to Preview My Lists Add new list Pm Back to Campai…" at bounding box center [118, 283] width 237 height 507
click at [276, 50] on link "Pause" at bounding box center [290, 47] width 80 height 29
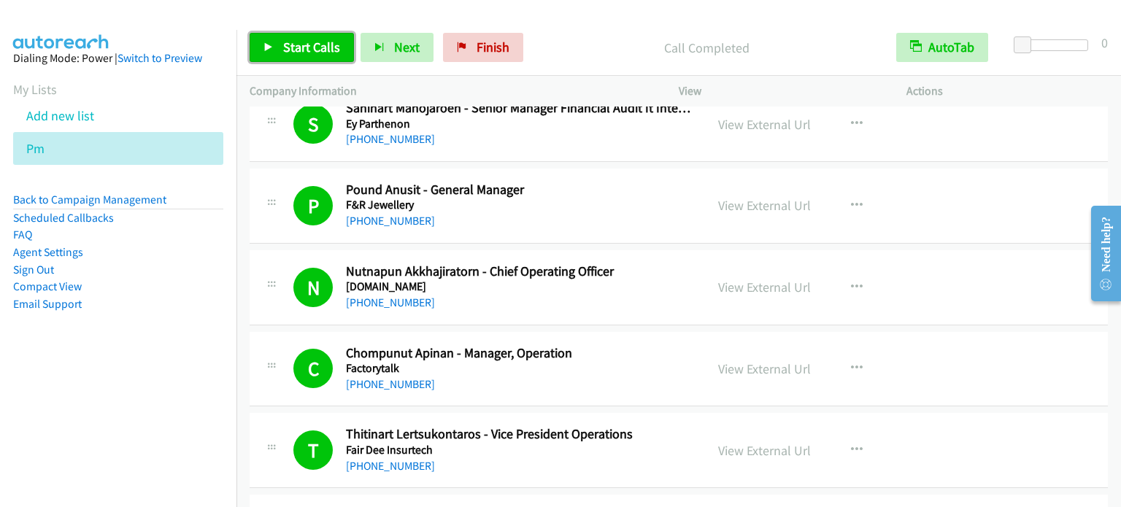
click at [286, 58] on link "Start Calls" at bounding box center [302, 47] width 104 height 29
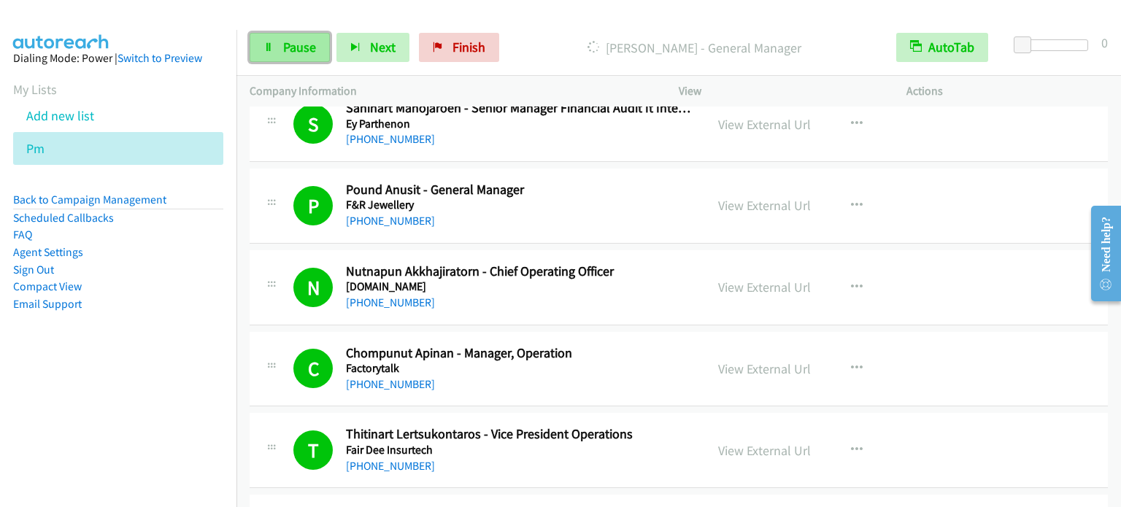
click at [251, 55] on link "Pause" at bounding box center [290, 47] width 80 height 29
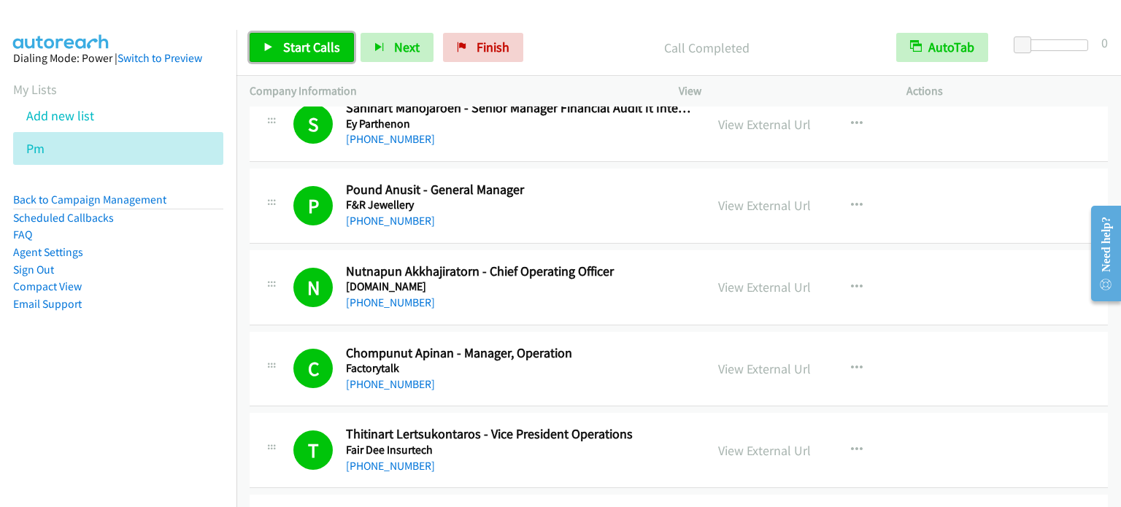
click at [312, 42] on span "Start Calls" at bounding box center [311, 47] width 57 height 17
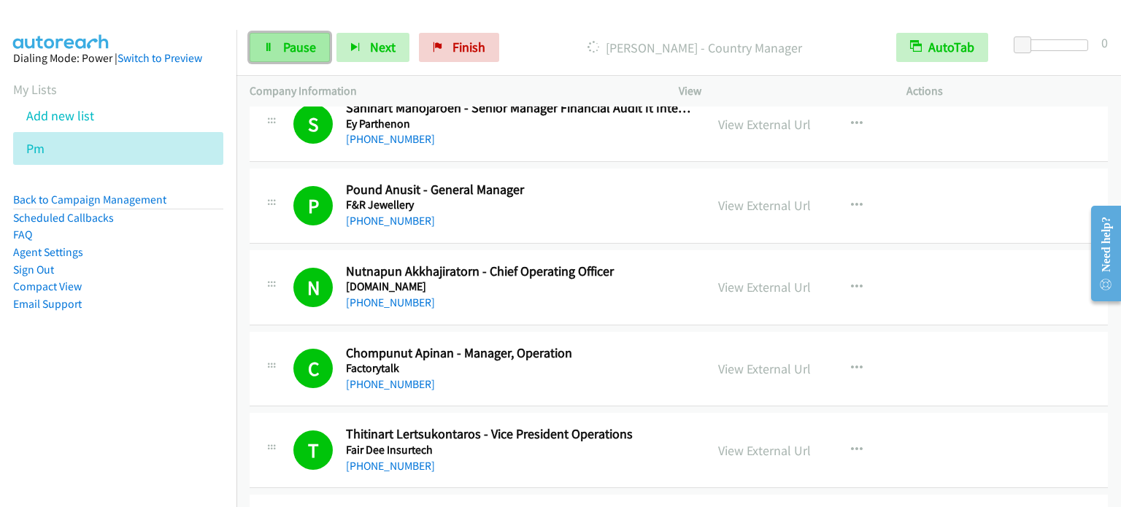
click at [293, 54] on span "Pause" at bounding box center [299, 47] width 33 height 17
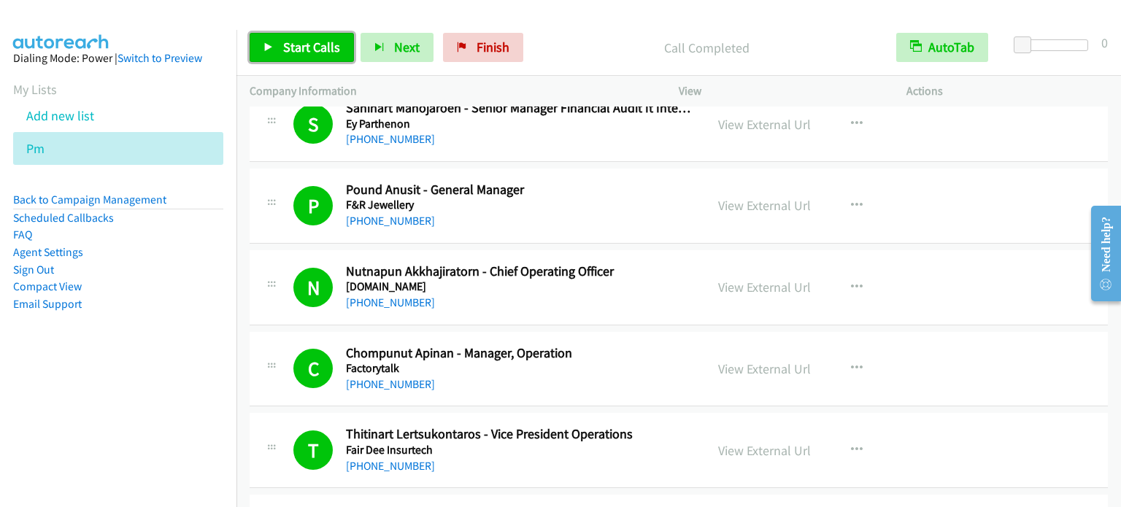
click at [307, 49] on span "Start Calls" at bounding box center [311, 47] width 57 height 17
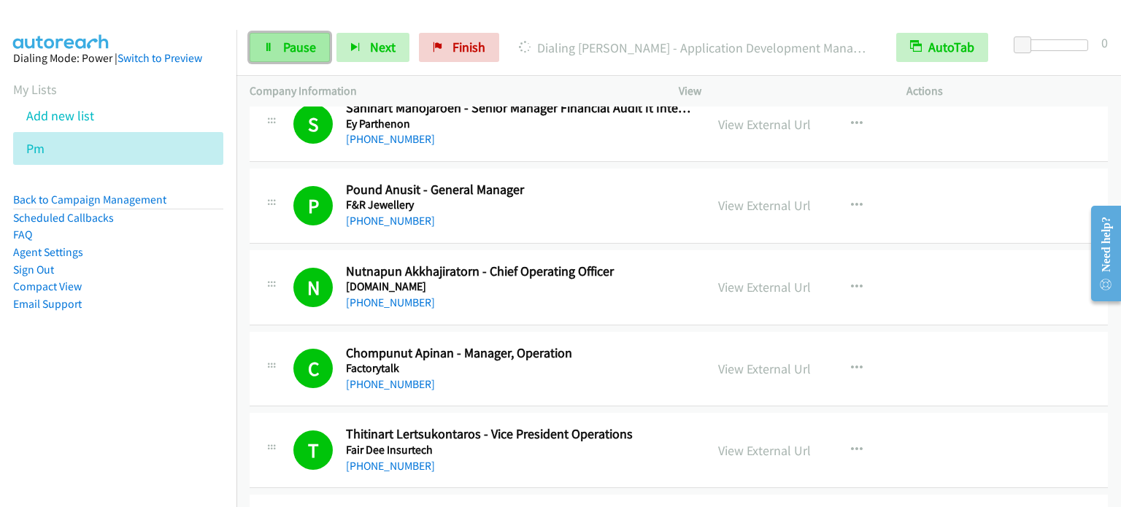
click at [301, 53] on span "Pause" at bounding box center [299, 47] width 33 height 17
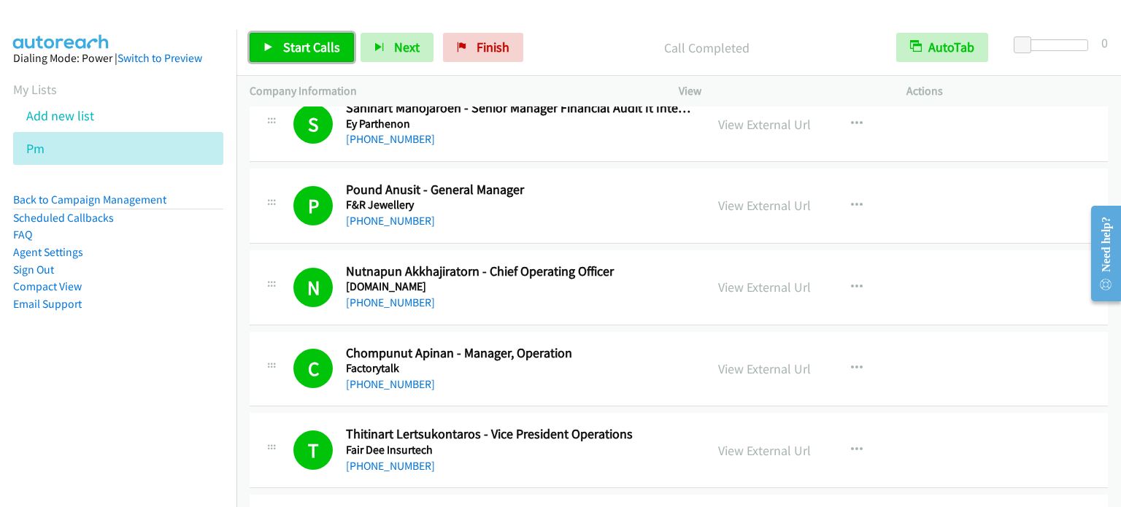
click at [313, 42] on span "Start Calls" at bounding box center [311, 47] width 57 height 17
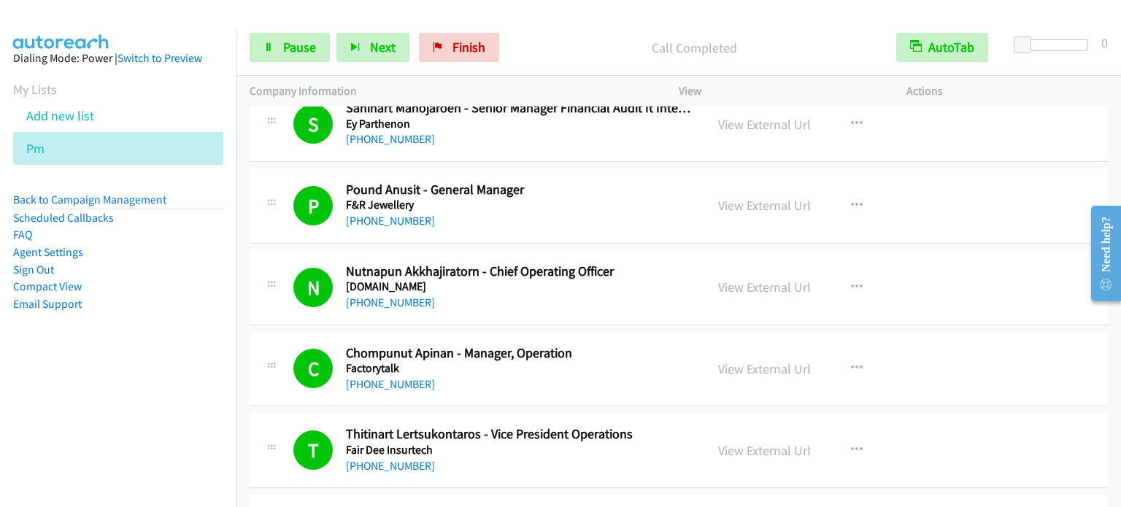
click at [206, 292] on li "Compact View" at bounding box center [118, 287] width 210 height 18
click at [297, 47] on span "Pause" at bounding box center [299, 47] width 33 height 17
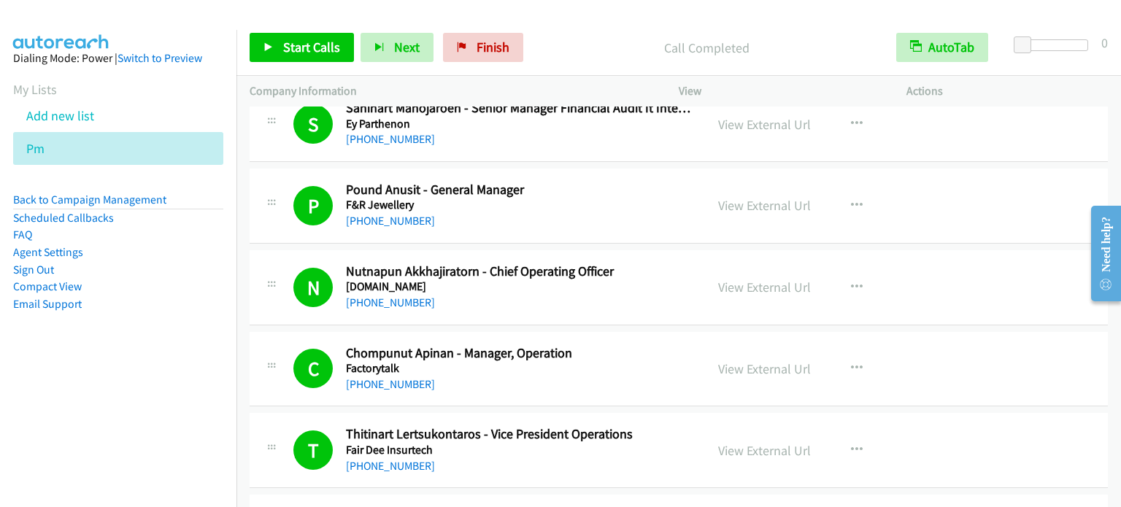
click at [271, 64] on div "Start Calls Pause Next Finish Call Completed AutoTab AutoTab 0" at bounding box center [679, 48] width 885 height 56
click at [302, 45] on span "Start Calls" at bounding box center [311, 47] width 57 height 17
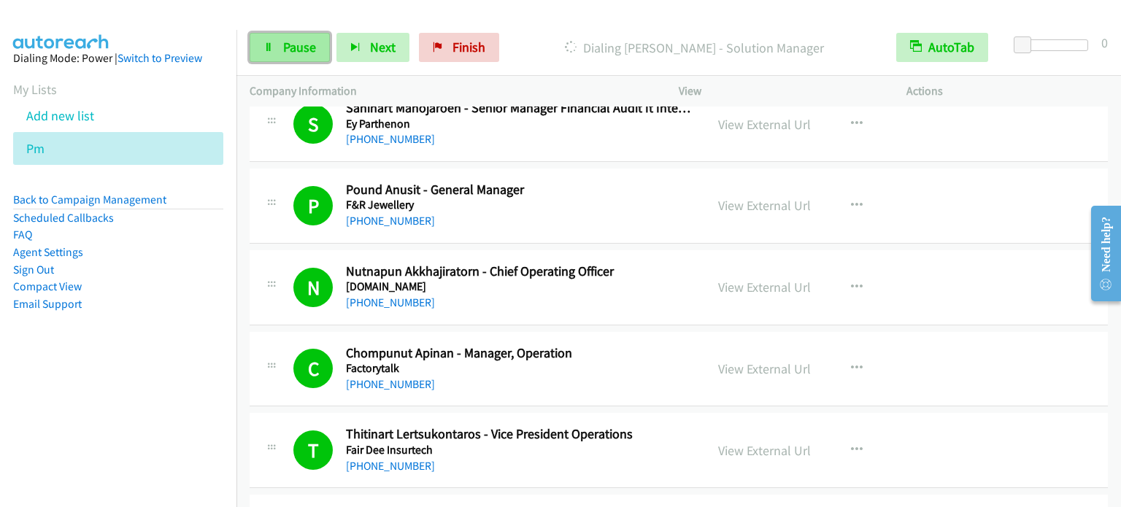
click at [312, 49] on span "Pause" at bounding box center [299, 47] width 33 height 17
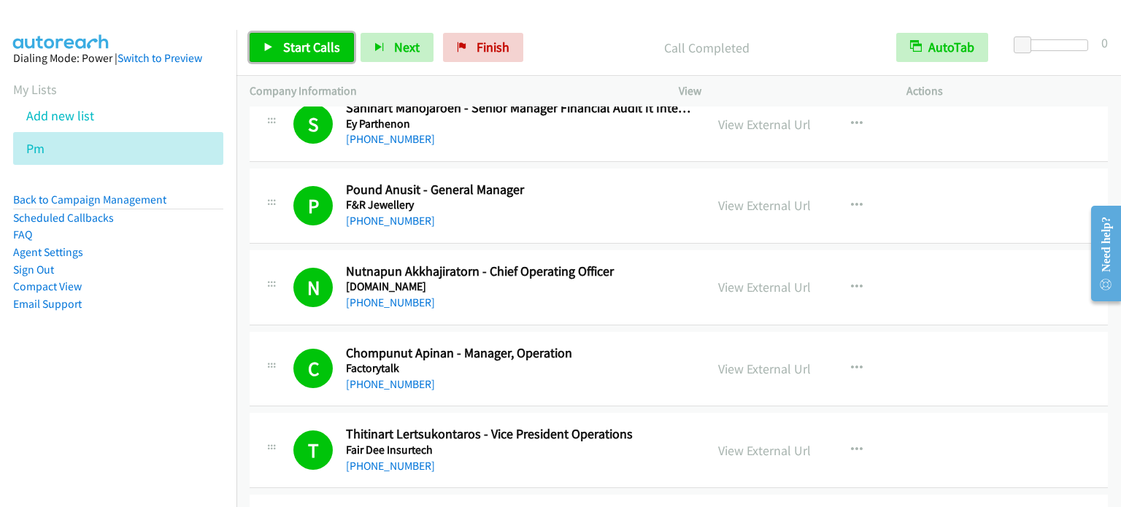
click at [283, 46] on span "Start Calls" at bounding box center [311, 47] width 57 height 17
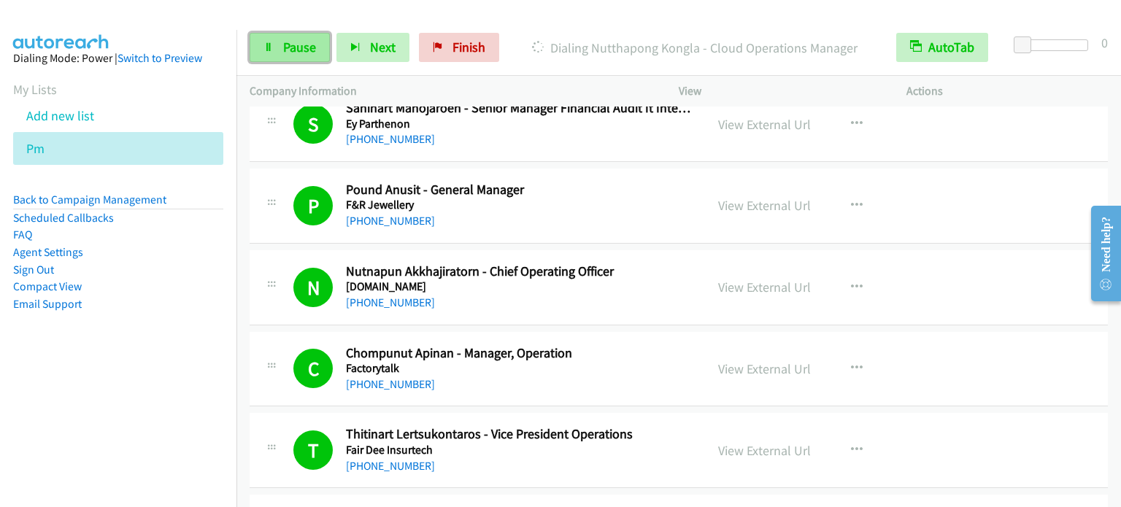
click at [293, 44] on span "Pause" at bounding box center [299, 47] width 33 height 17
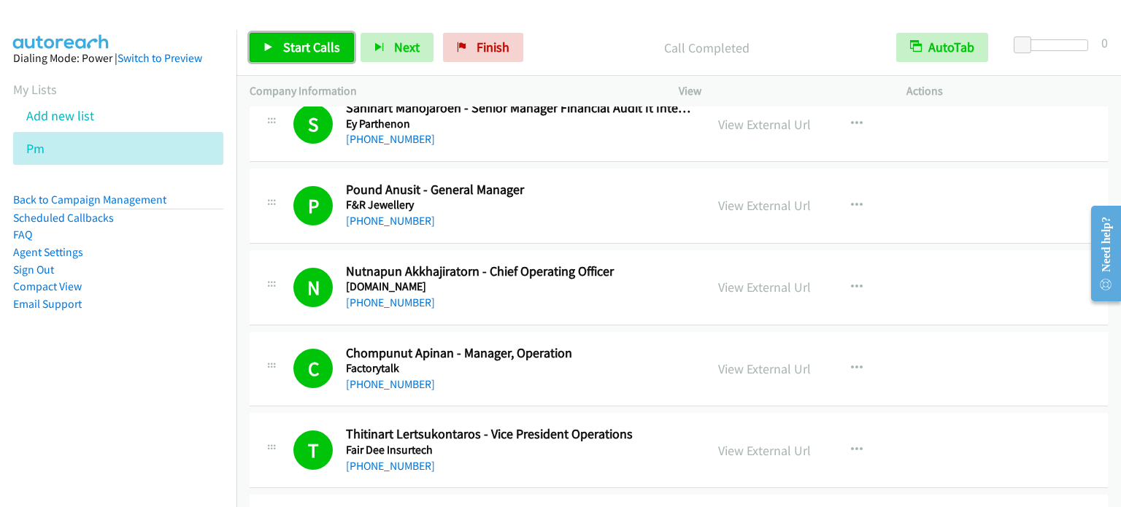
click at [310, 40] on span "Start Calls" at bounding box center [311, 47] width 57 height 17
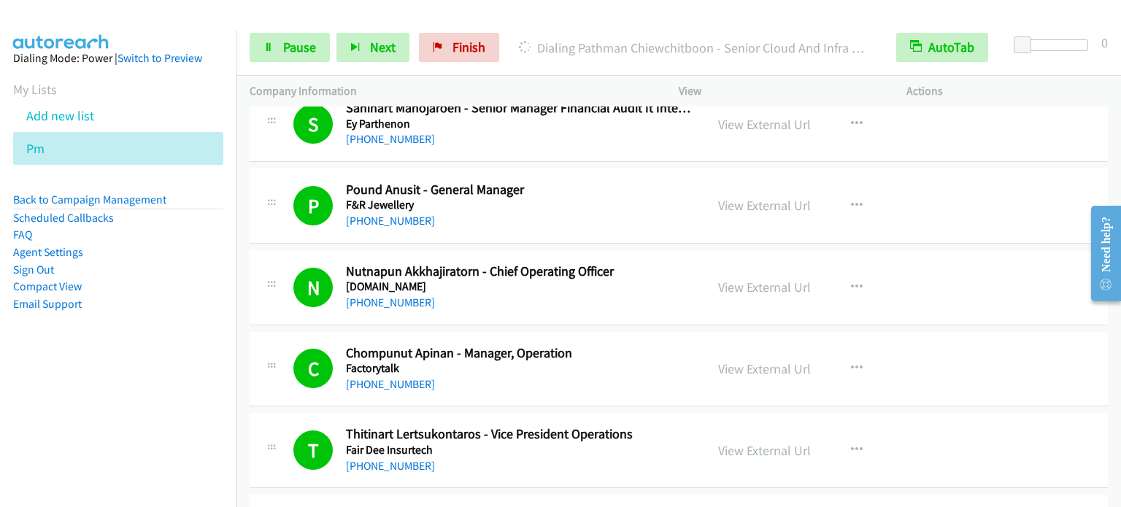
click at [140, 412] on nav "Dialing Mode: Power | Switch to Preview My Lists Add new list Pm Back to Campai…" at bounding box center [118, 283] width 237 height 507
click at [310, 48] on span "Pause" at bounding box center [299, 47] width 33 height 17
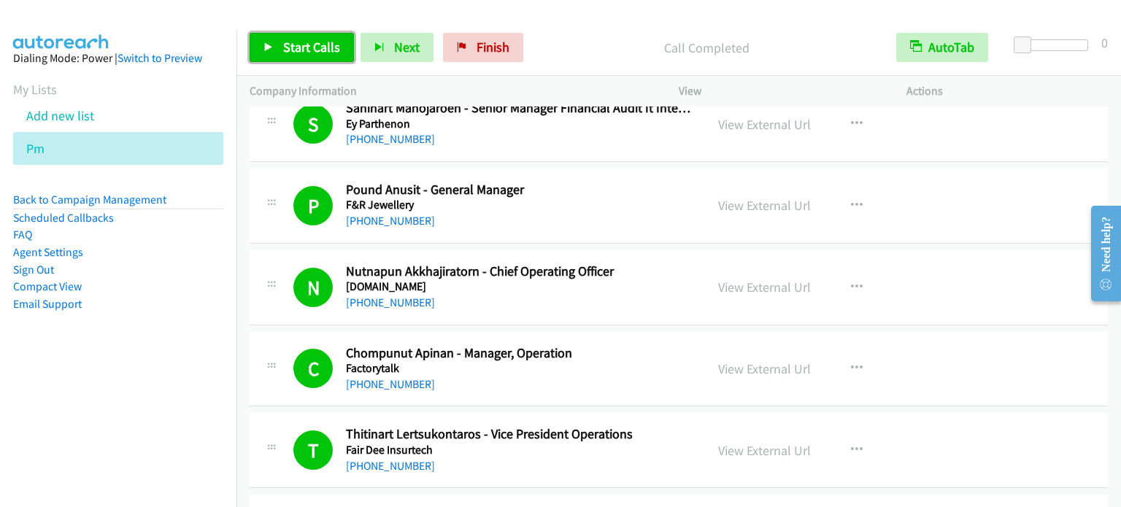
click at [329, 43] on span "Start Calls" at bounding box center [311, 47] width 57 height 17
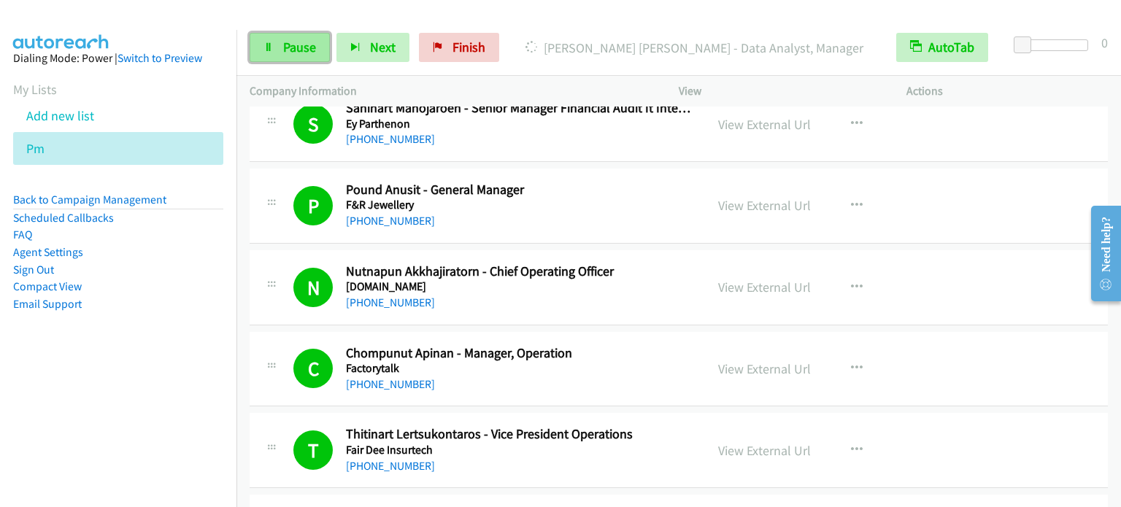
click at [295, 44] on span "Pause" at bounding box center [299, 47] width 33 height 17
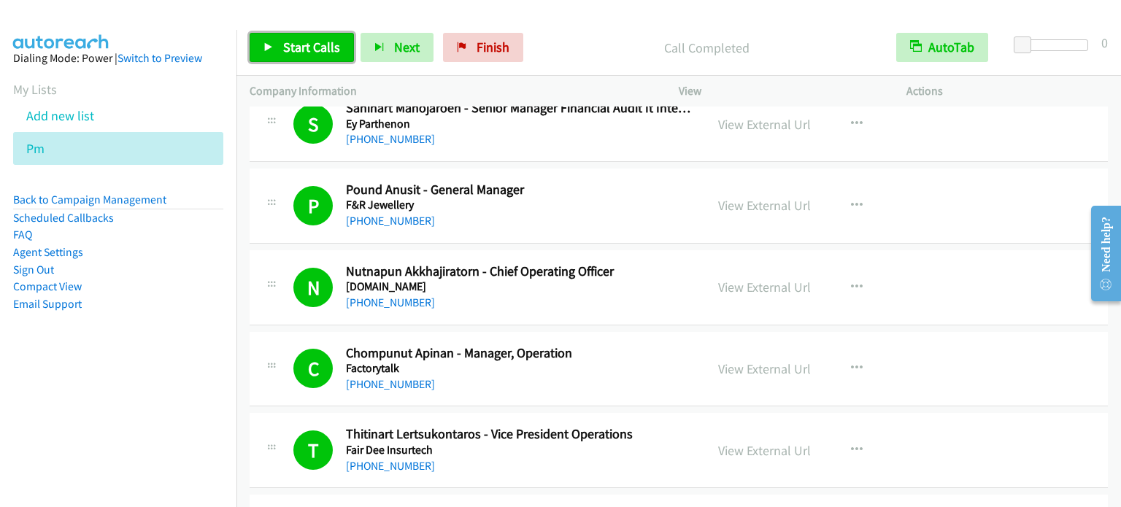
click at [304, 43] on span "Start Calls" at bounding box center [311, 47] width 57 height 17
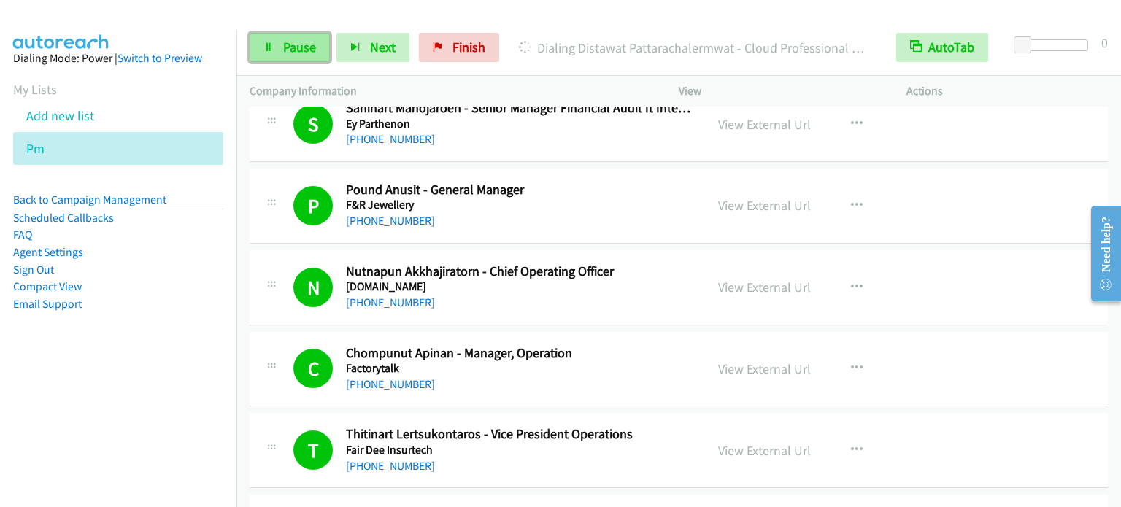
click at [276, 46] on link "Pause" at bounding box center [290, 47] width 80 height 29
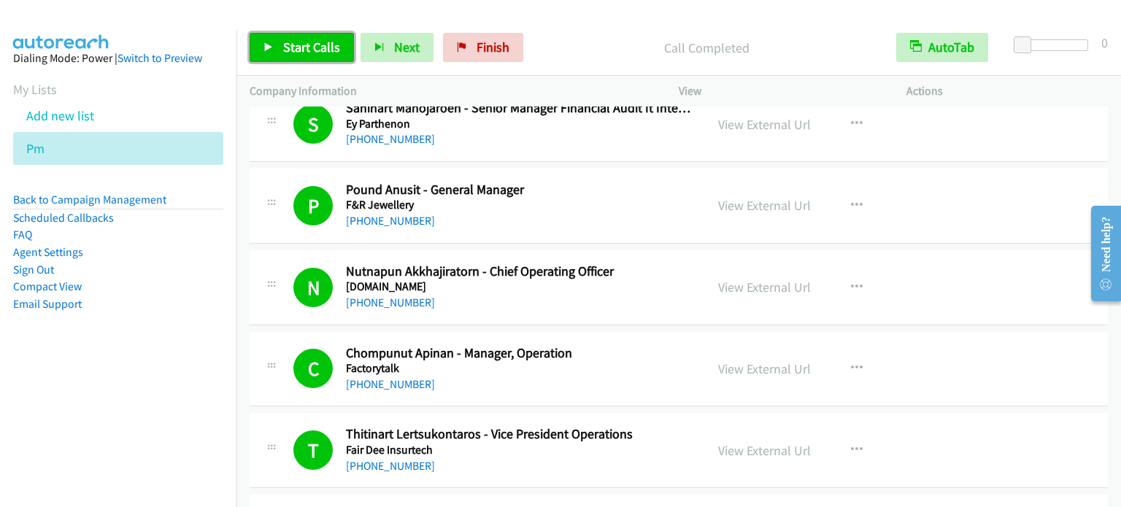
click at [308, 50] on span "Start Calls" at bounding box center [311, 47] width 57 height 17
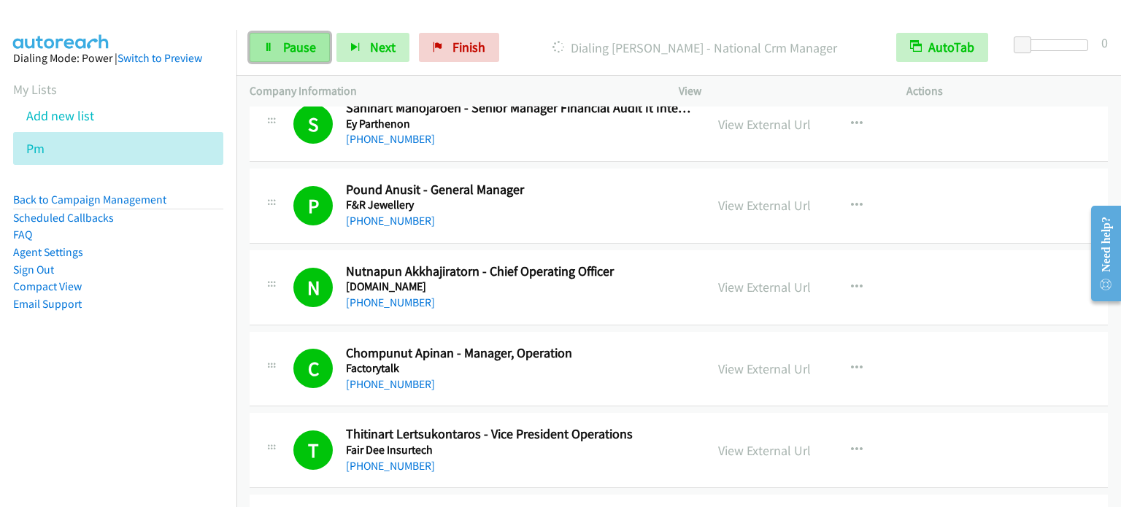
click at [293, 48] on span "Pause" at bounding box center [299, 47] width 33 height 17
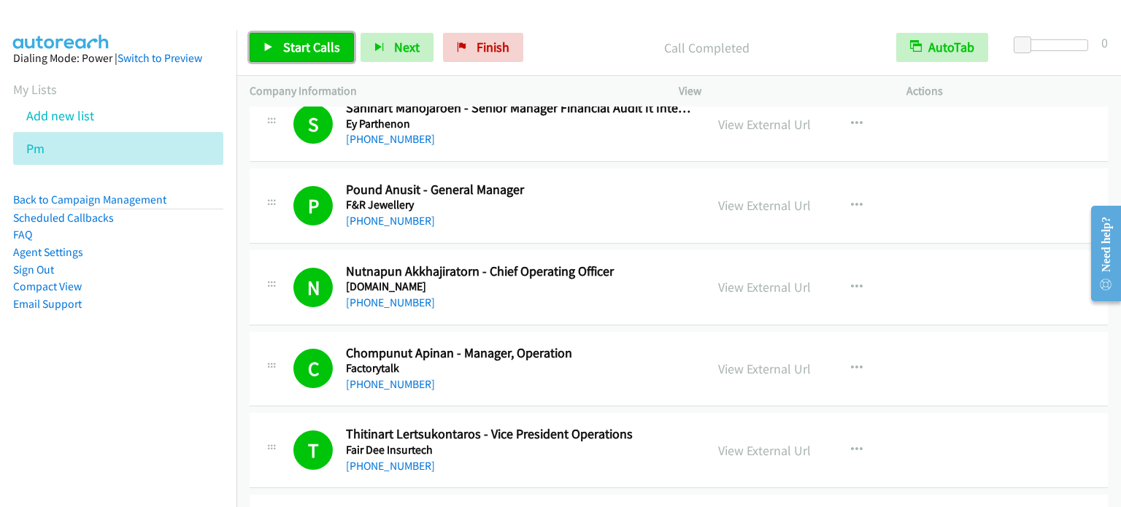
click at [302, 48] on span "Start Calls" at bounding box center [311, 47] width 57 height 17
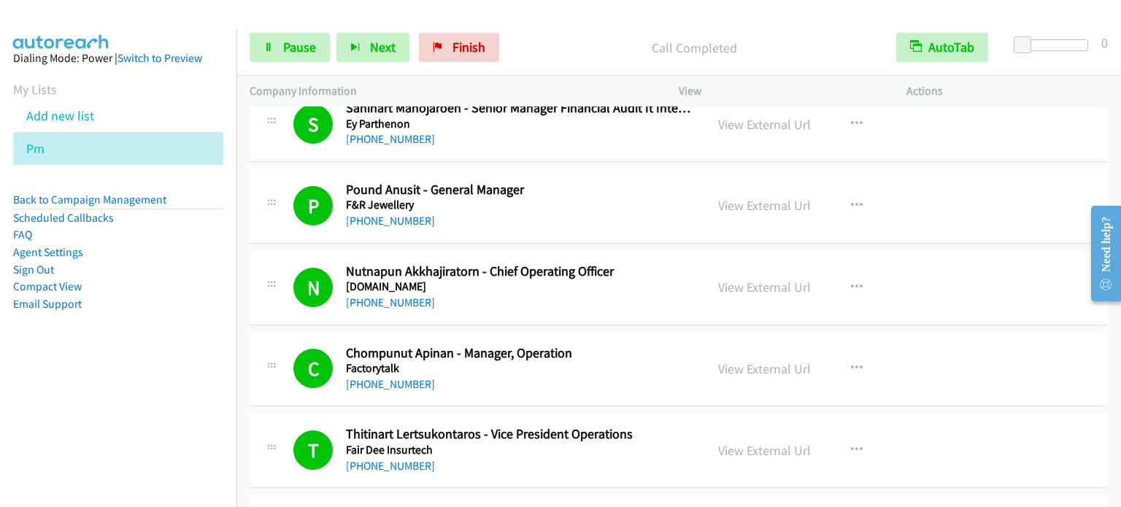
click at [169, 277] on li "Sign Out" at bounding box center [118, 270] width 210 height 18
click at [291, 49] on span "Pause" at bounding box center [299, 47] width 33 height 17
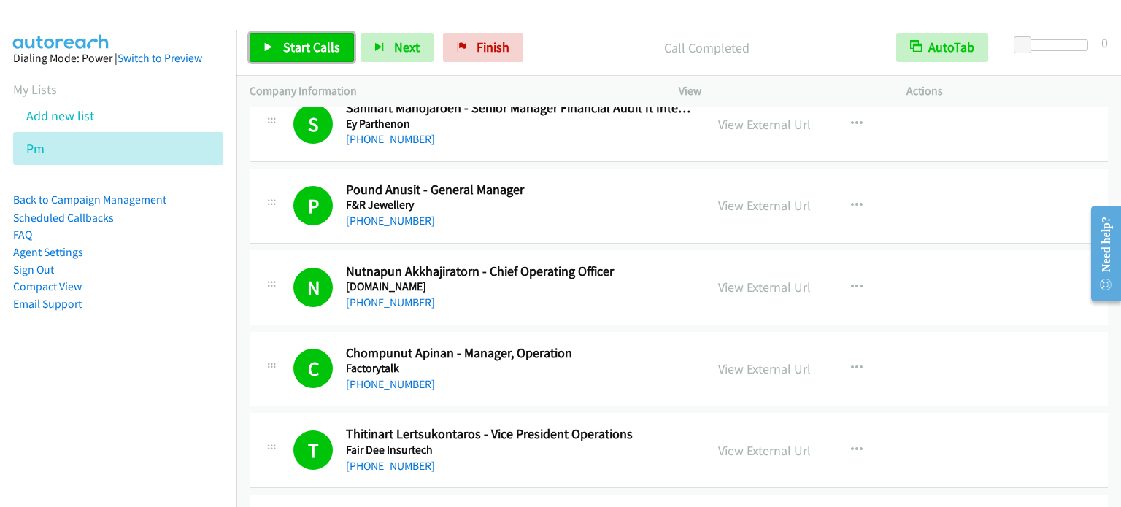
click at [321, 44] on span "Start Calls" at bounding box center [311, 47] width 57 height 17
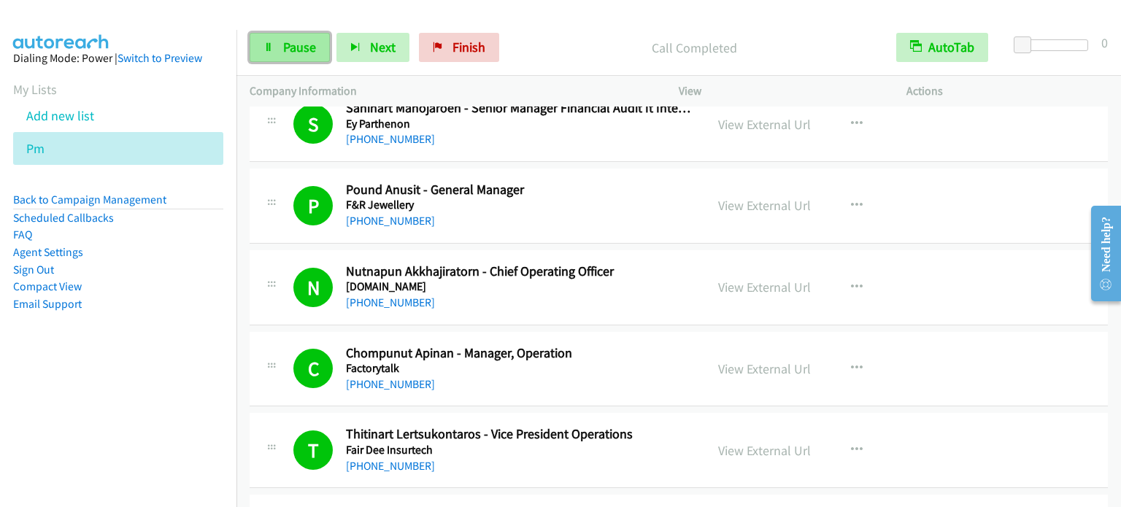
click at [277, 42] on link "Pause" at bounding box center [290, 47] width 80 height 29
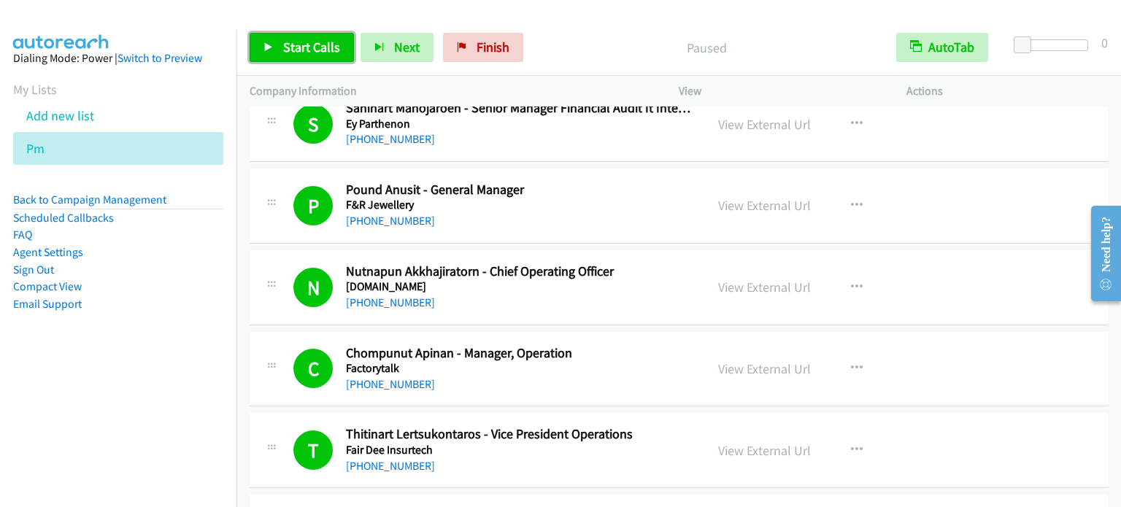
click at [278, 45] on link "Start Calls" at bounding box center [302, 47] width 104 height 29
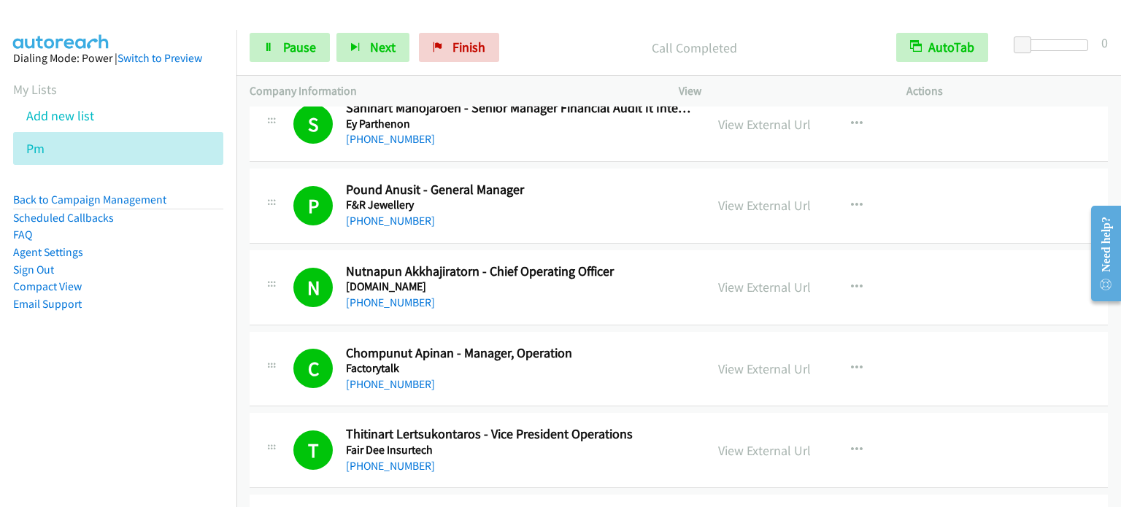
click at [87, 395] on nav "Dialing Mode: Power | Switch to Preview My Lists Add new list Pm Back to Campai…" at bounding box center [118, 283] width 237 height 507
click at [217, 272] on aside "Dialing Mode: Power | Switch to Preview My Lists Add new list Pm Back to Campai…" at bounding box center [118, 204] width 237 height 349
click at [293, 46] on span "Pause" at bounding box center [299, 47] width 33 height 17
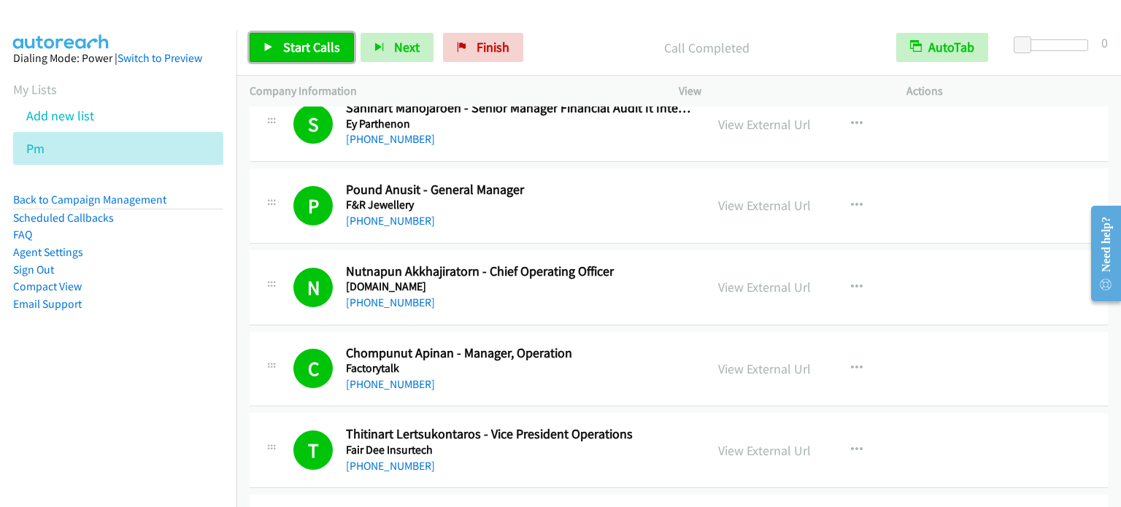
click at [329, 34] on link "Start Calls" at bounding box center [302, 47] width 104 height 29
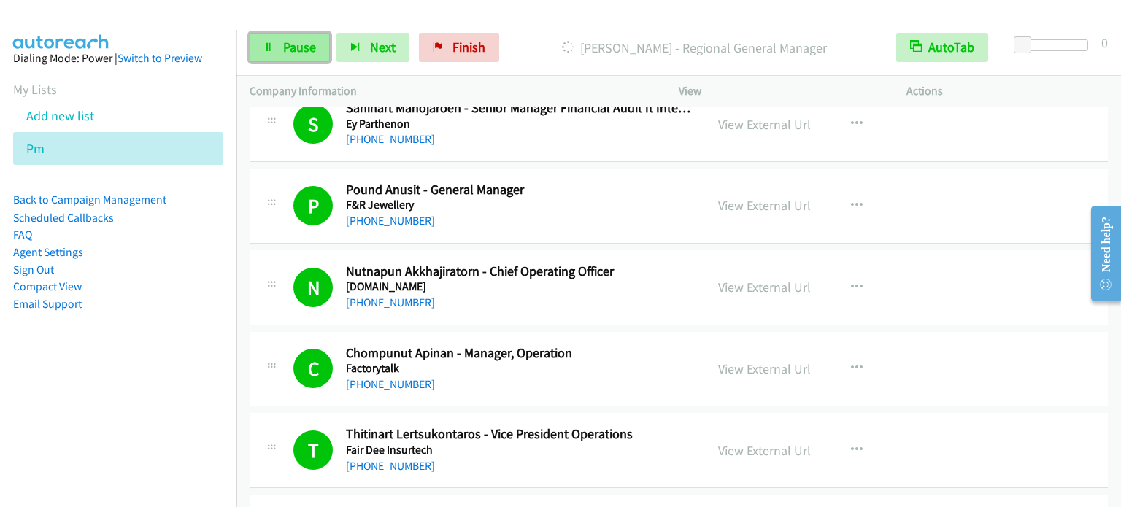
click at [302, 57] on link "Pause" at bounding box center [290, 47] width 80 height 29
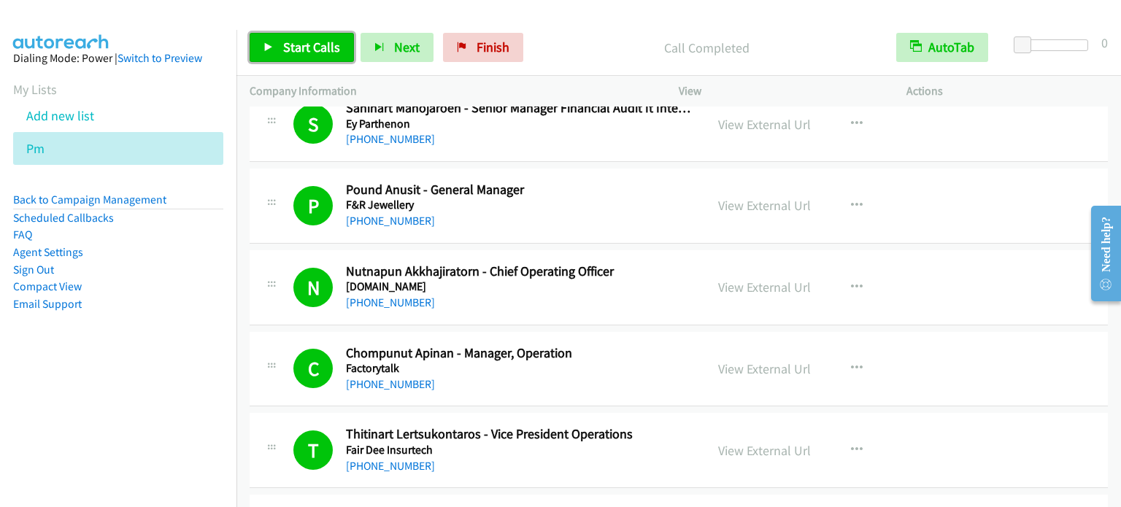
click at [312, 50] on span "Start Calls" at bounding box center [311, 47] width 57 height 17
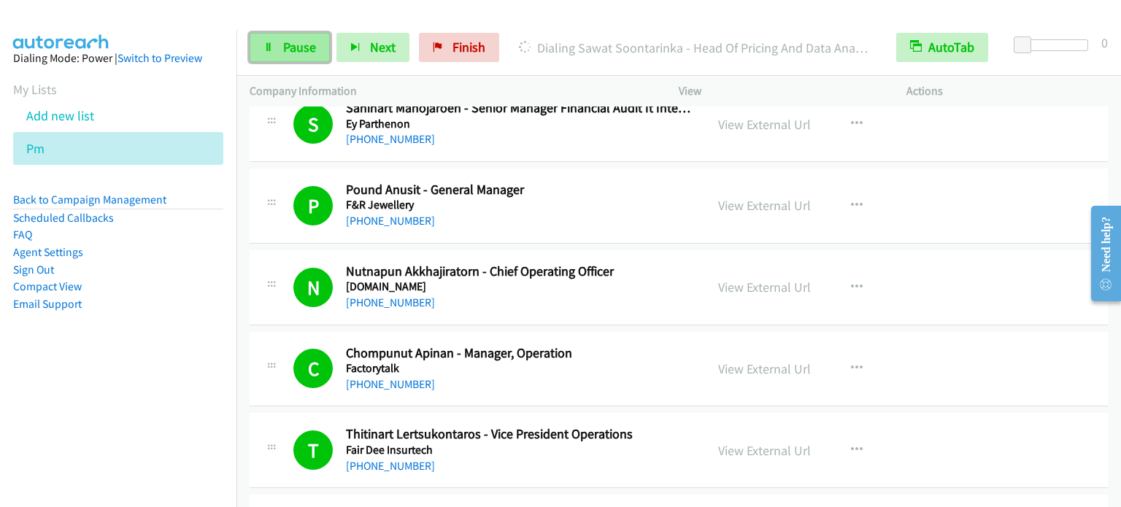
click at [295, 49] on span "Pause" at bounding box center [299, 47] width 33 height 17
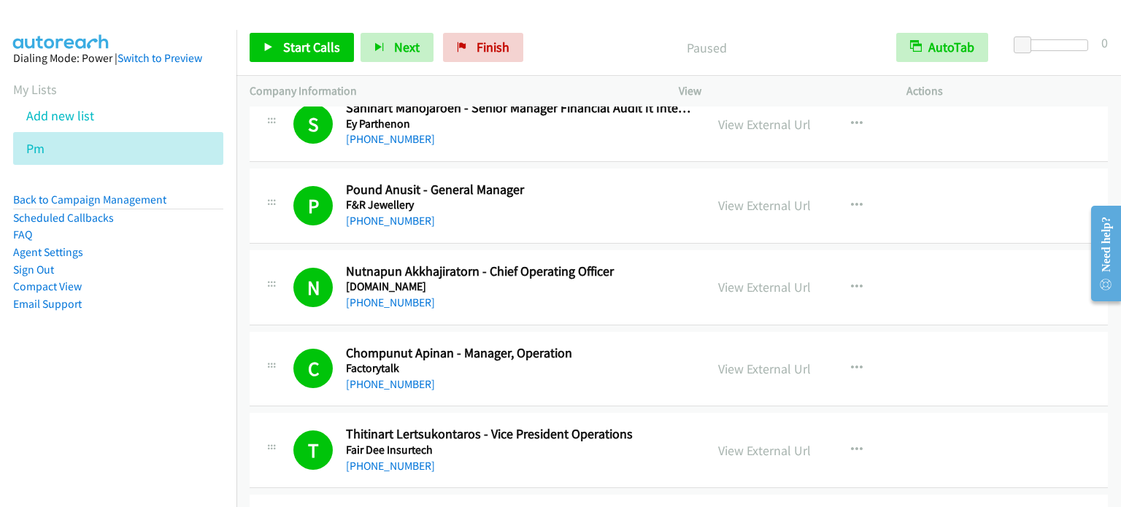
click at [224, 272] on aside "Dialing Mode: Power | Switch to Preview My Lists Add new list Pm Back to Campai…" at bounding box center [118, 204] width 237 height 349
click at [312, 49] on span "Start Calls" at bounding box center [311, 47] width 57 height 17
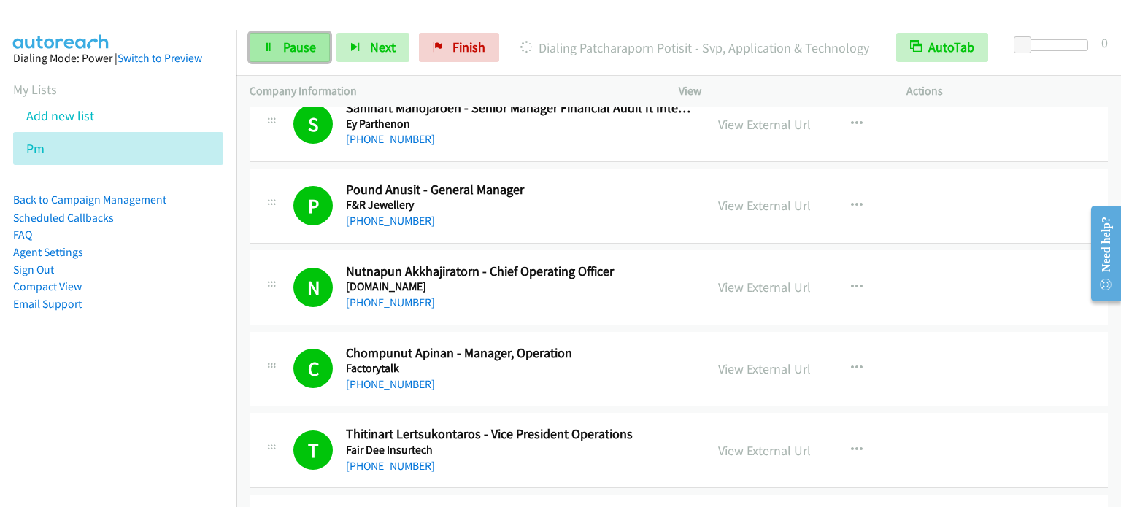
click at [295, 51] on span "Pause" at bounding box center [299, 47] width 33 height 17
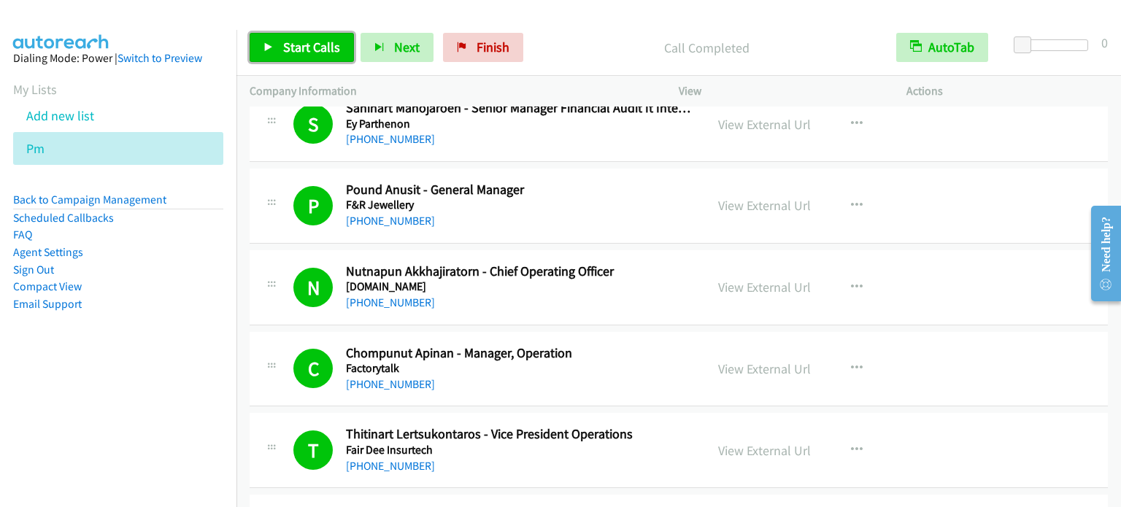
click at [296, 47] on span "Start Calls" at bounding box center [311, 47] width 57 height 17
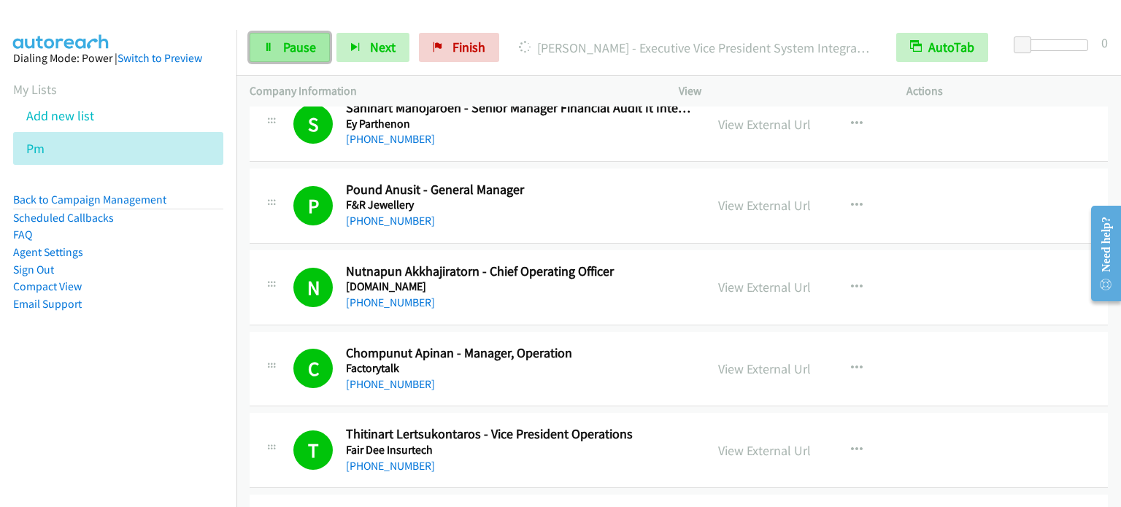
click at [285, 49] on span "Pause" at bounding box center [299, 47] width 33 height 17
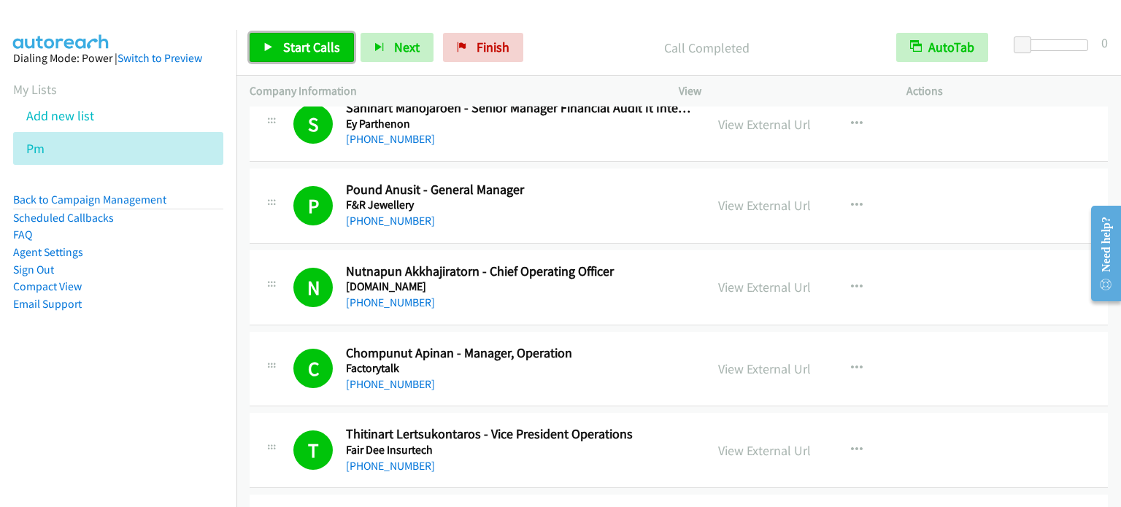
click at [318, 49] on span "Start Calls" at bounding box center [311, 47] width 57 height 17
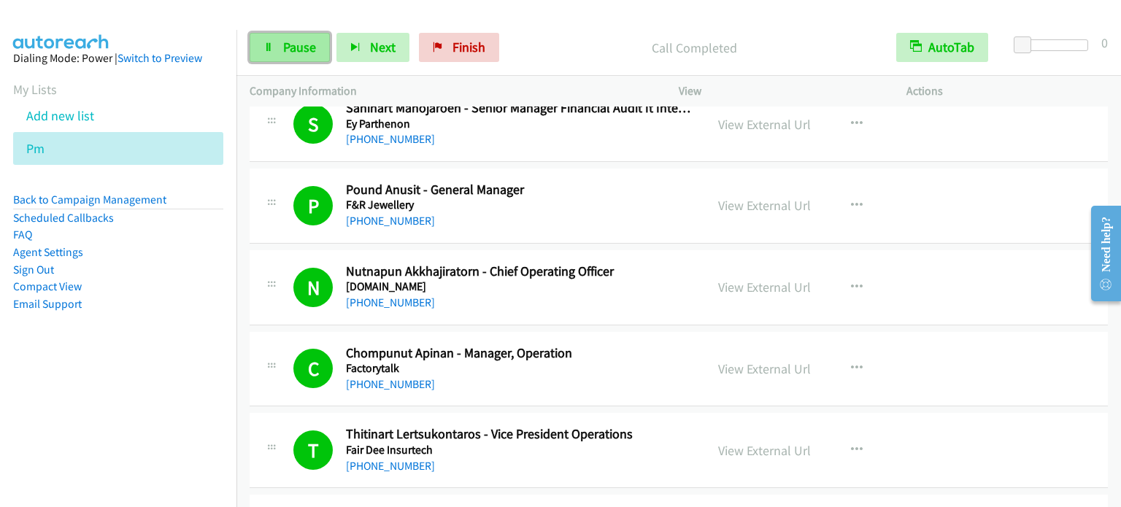
click at [297, 57] on link "Pause" at bounding box center [290, 47] width 80 height 29
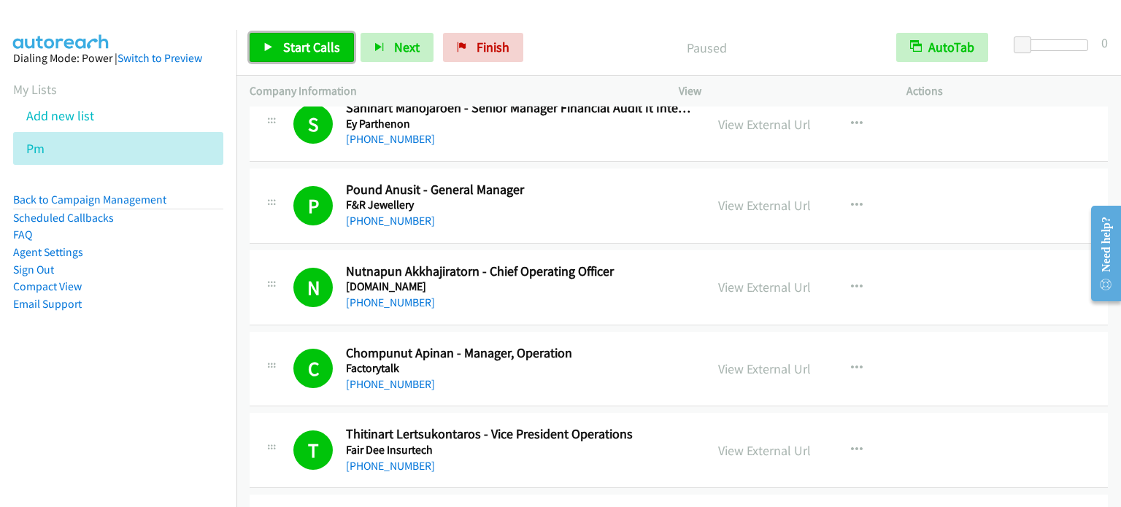
click at [302, 55] on span "Start Calls" at bounding box center [311, 47] width 57 height 17
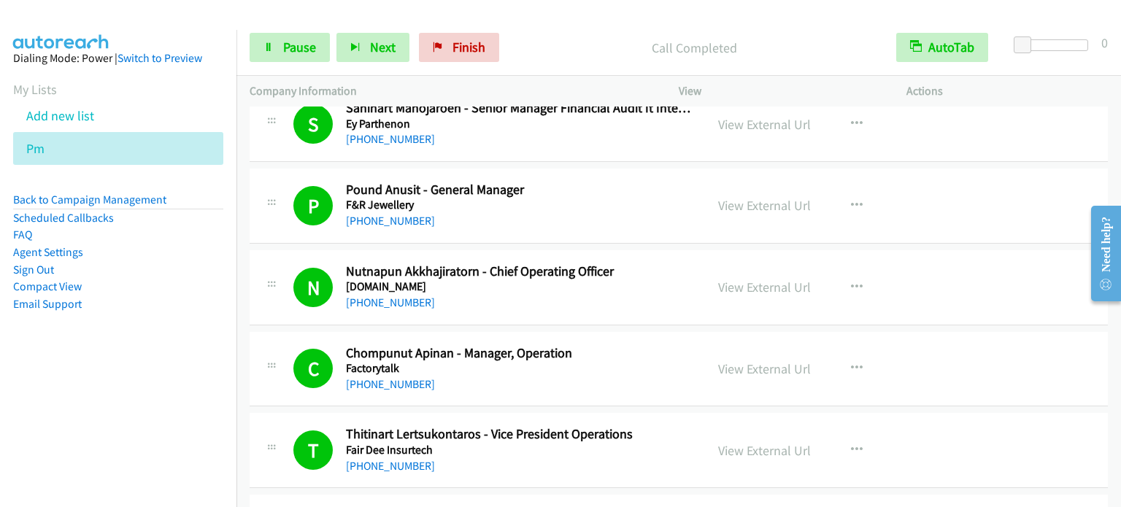
click at [113, 370] on aside "Dialing Mode: Power | Switch to Preview My Lists Add new list Pm Back to Campai…" at bounding box center [118, 204] width 237 height 349
drag, startPoint x: 166, startPoint y: 308, endPoint x: 315, endPoint y: 116, distance: 243.0
click at [166, 309] on li "Email Support" at bounding box center [118, 305] width 210 height 18
click at [291, 47] on span "Pause" at bounding box center [299, 47] width 33 height 17
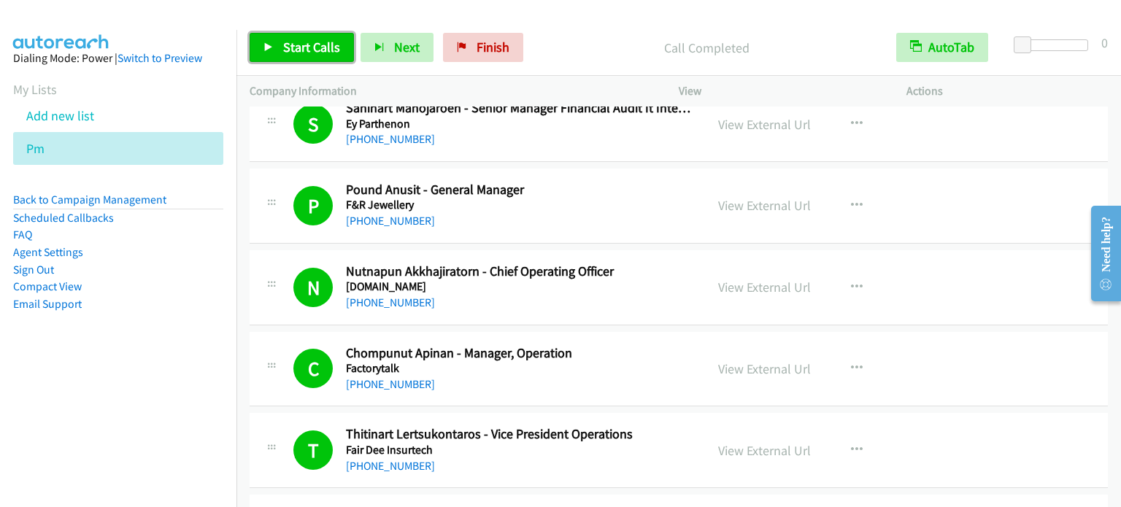
click at [277, 48] on link "Start Calls" at bounding box center [302, 47] width 104 height 29
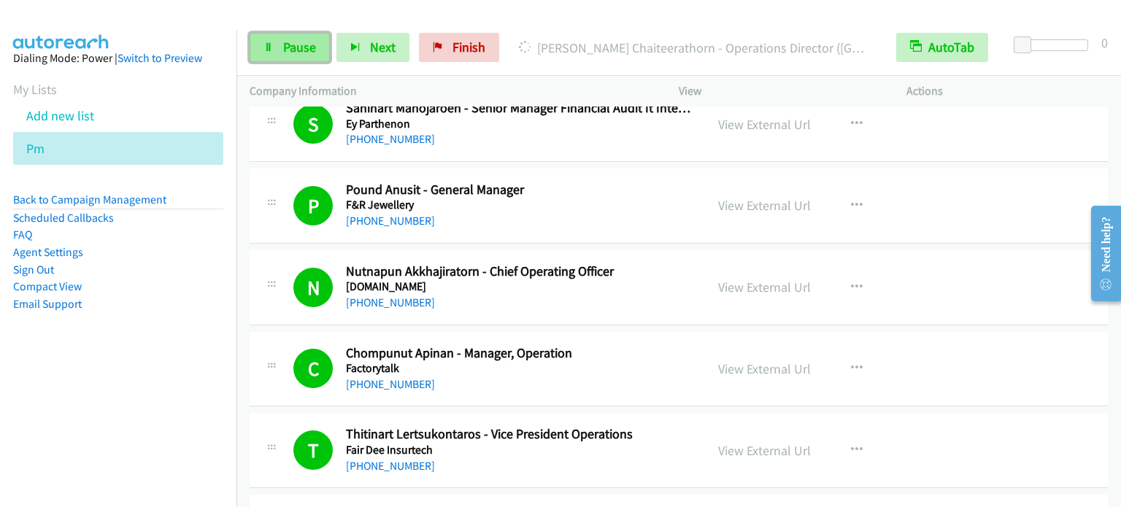
click at [302, 42] on span "Pause" at bounding box center [299, 47] width 33 height 17
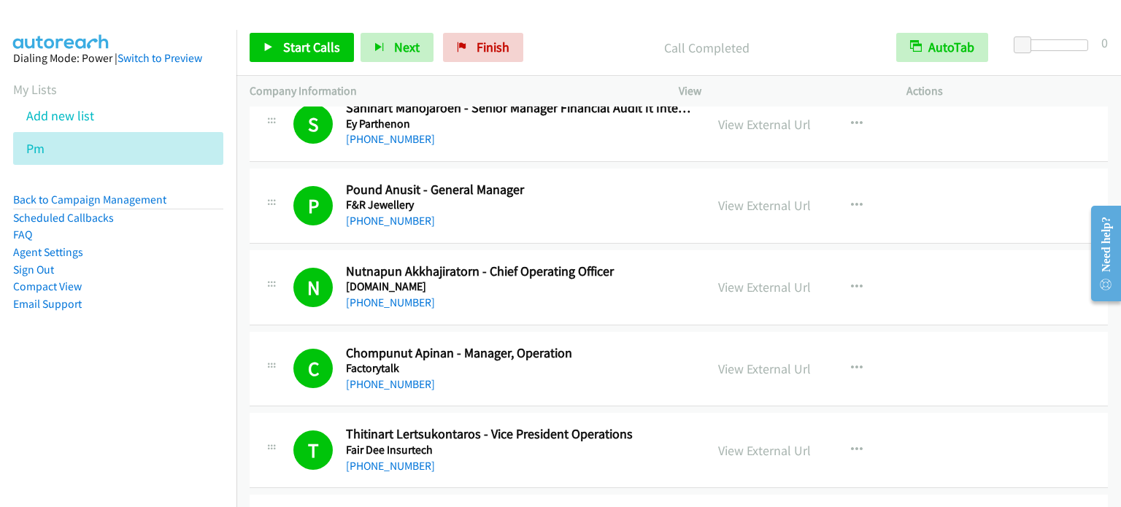
drag, startPoint x: 161, startPoint y: 337, endPoint x: 181, endPoint y: 312, distance: 32.2
click at [161, 337] on aside "Dialing Mode: Power | Switch to Preview My Lists Add new list Pm Back to Campai…" at bounding box center [118, 204] width 237 height 349
click at [485, 58] on link "Finish" at bounding box center [483, 47] width 80 height 29
click at [130, 336] on aside "Dialing Mode: Power | Switch to Preview My Lists Add new list Pm Back to Campai…" at bounding box center [118, 204] width 237 height 349
